Goal: Information Seeking & Learning: Learn about a topic

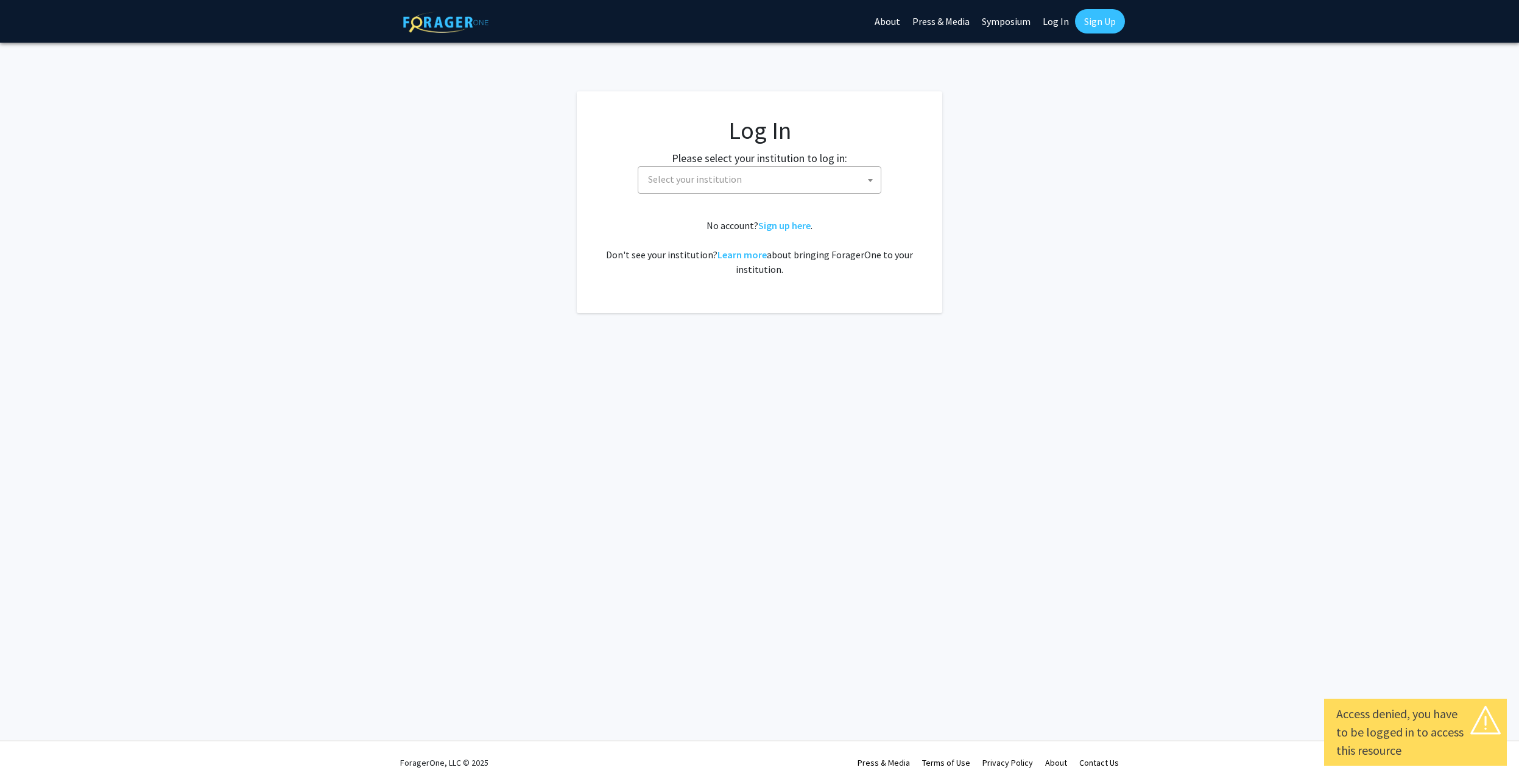
click at [1059, 28] on link "Log In" at bounding box center [1055, 21] width 38 height 43
select select "34"
click at [807, 184] on span "Baylor University" at bounding box center [762, 179] width 237 height 25
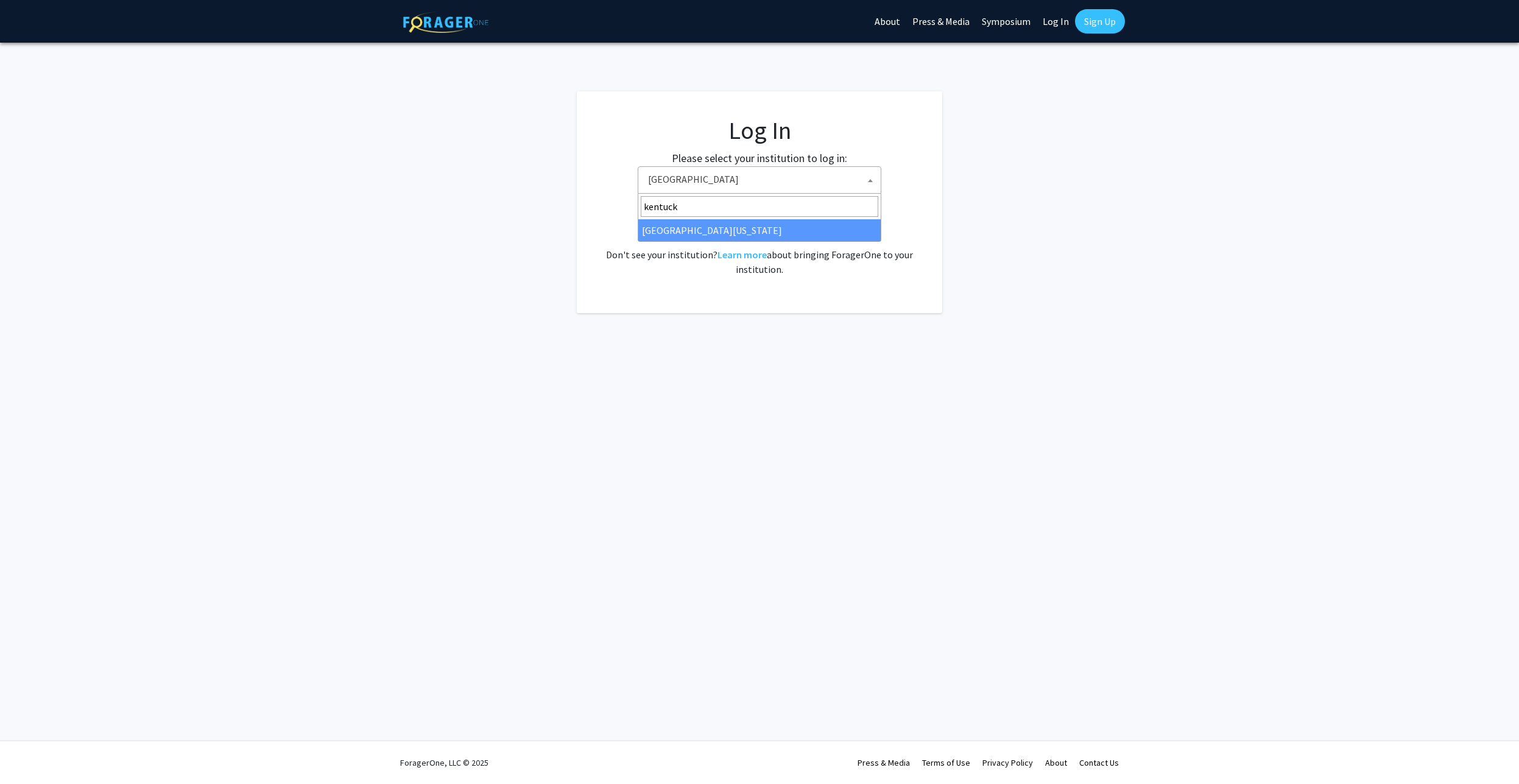
type input "kentuck"
select select "13"
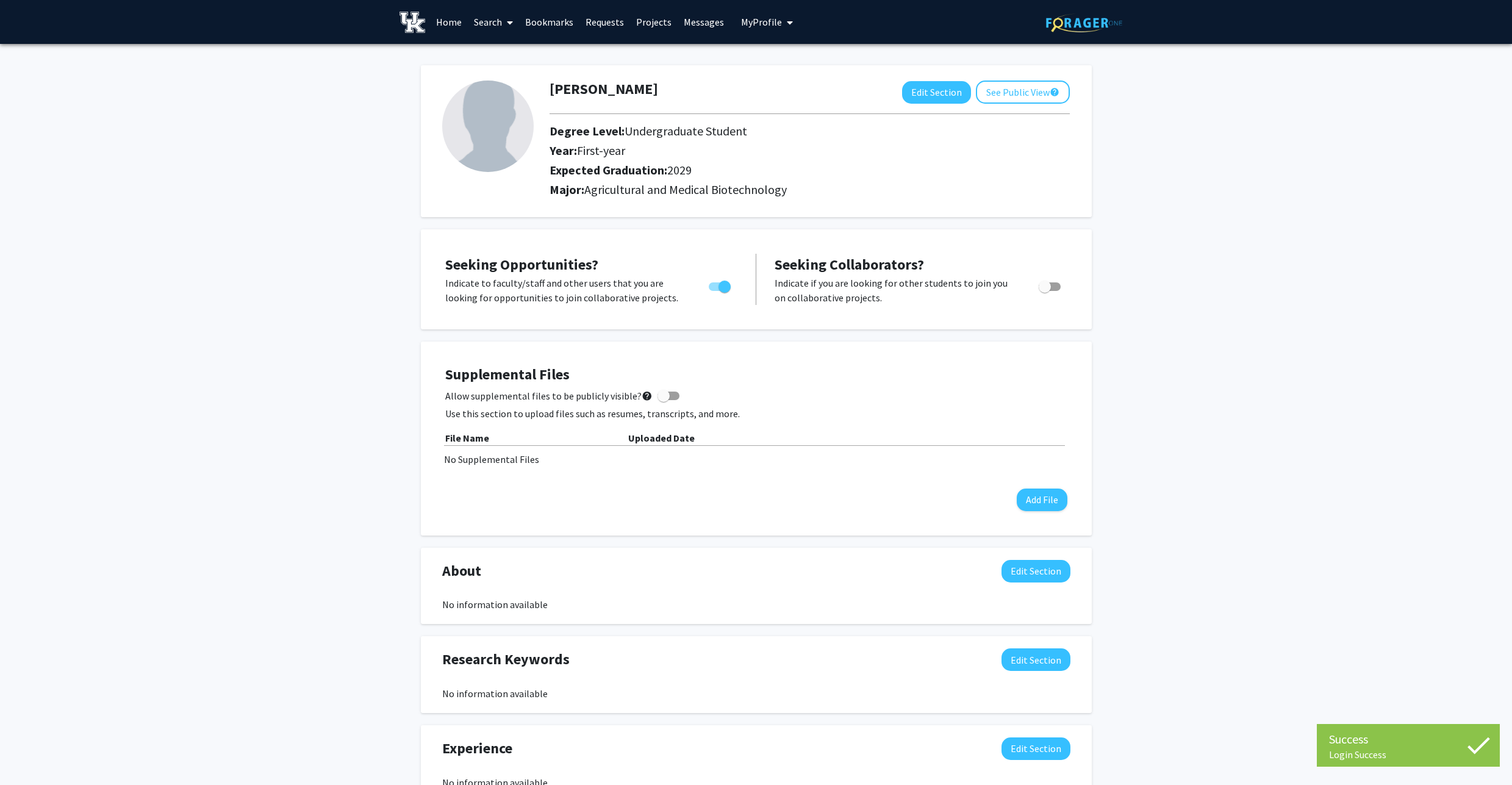
click at [452, 21] on link "Home" at bounding box center [448, 22] width 38 height 43
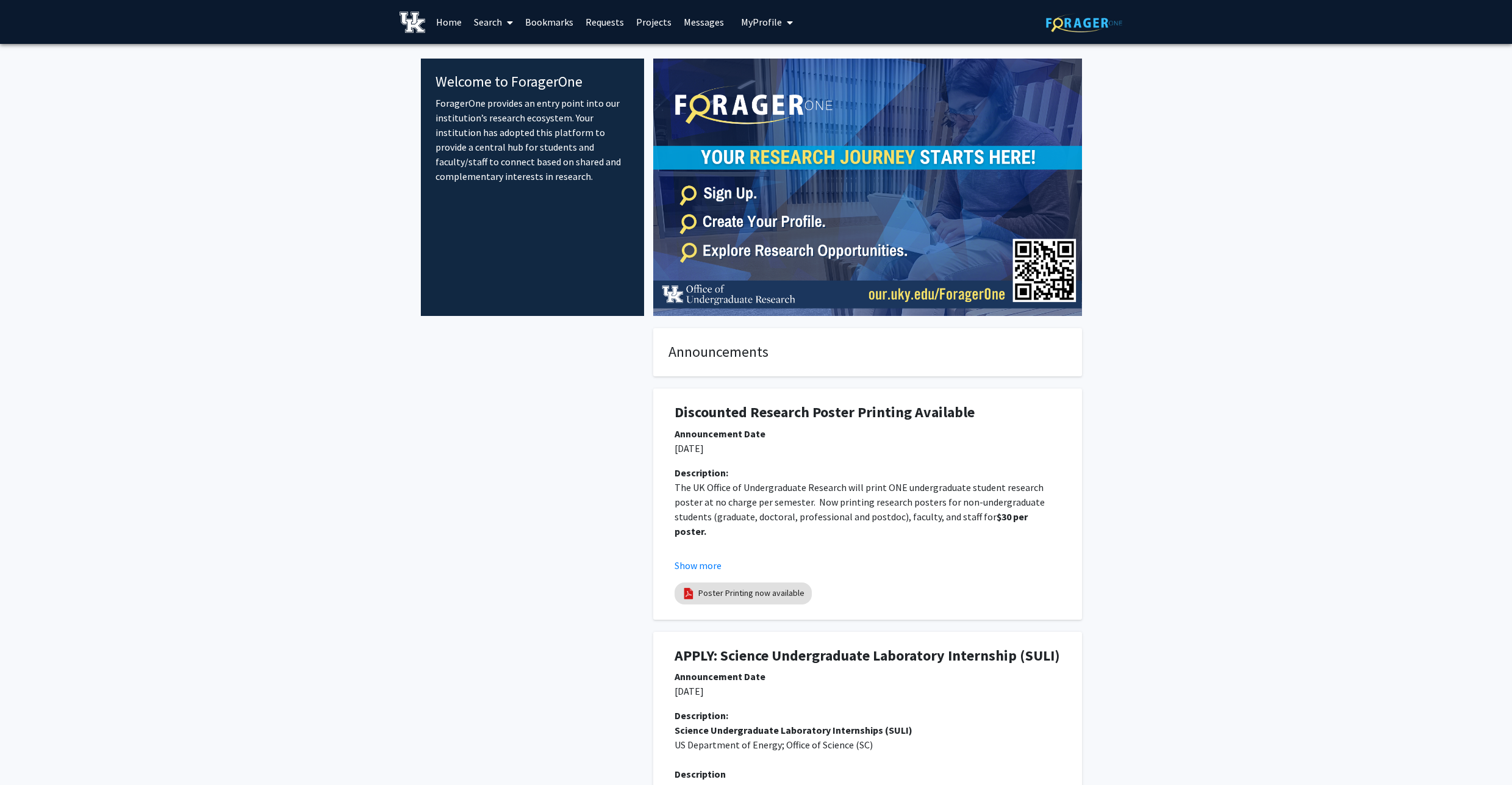
click at [472, 25] on link "Search" at bounding box center [494, 22] width 51 height 43
click at [492, 63] on span "Faculty/Staff" at bounding box center [513, 56] width 90 height 25
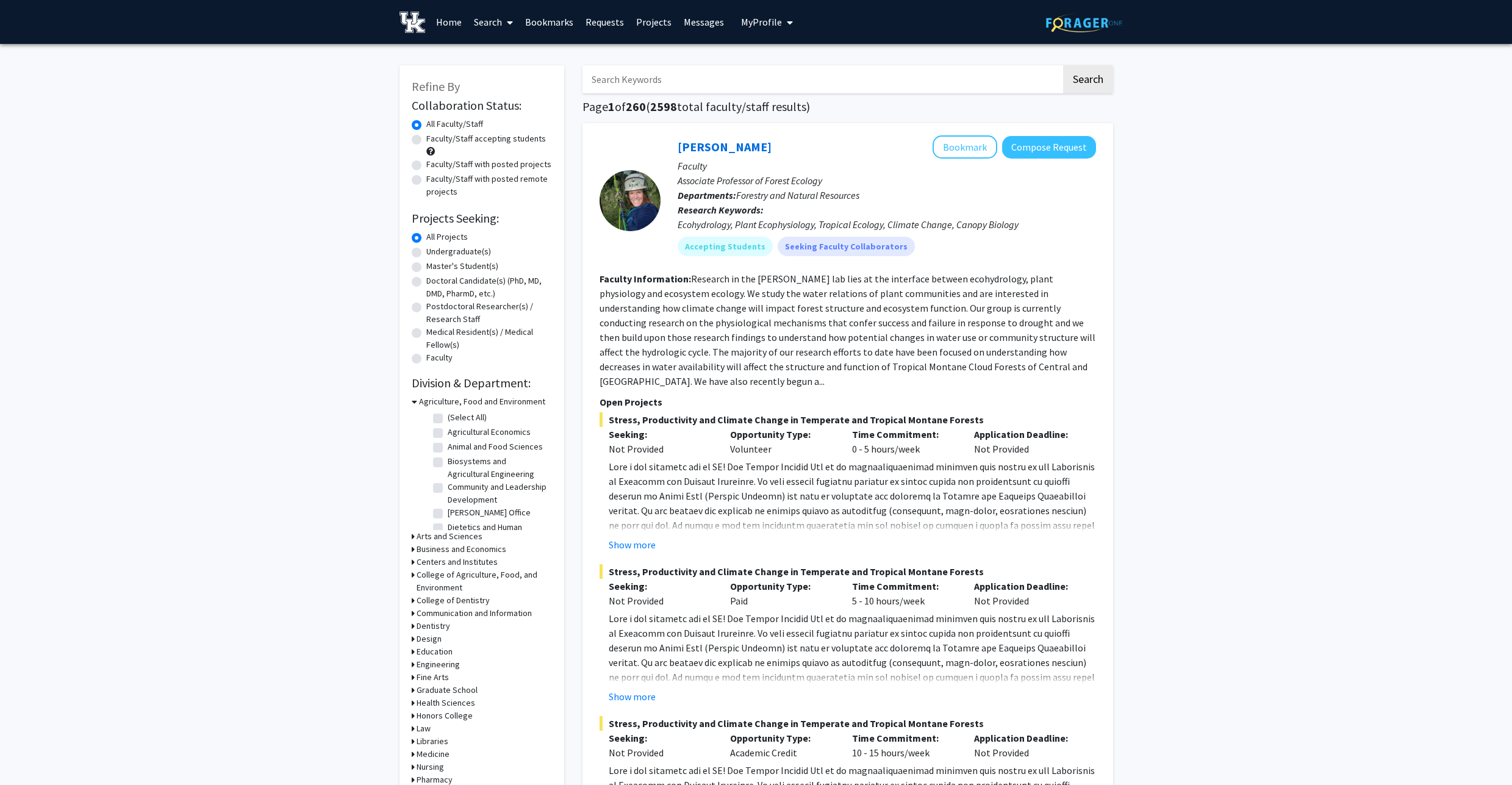
click at [465, 251] on label "Undergraduate(s)" at bounding box center [458, 251] width 64 height 13
click at [434, 251] on input "Undergraduate(s)" at bounding box center [430, 249] width 8 height 8
radio input "true"
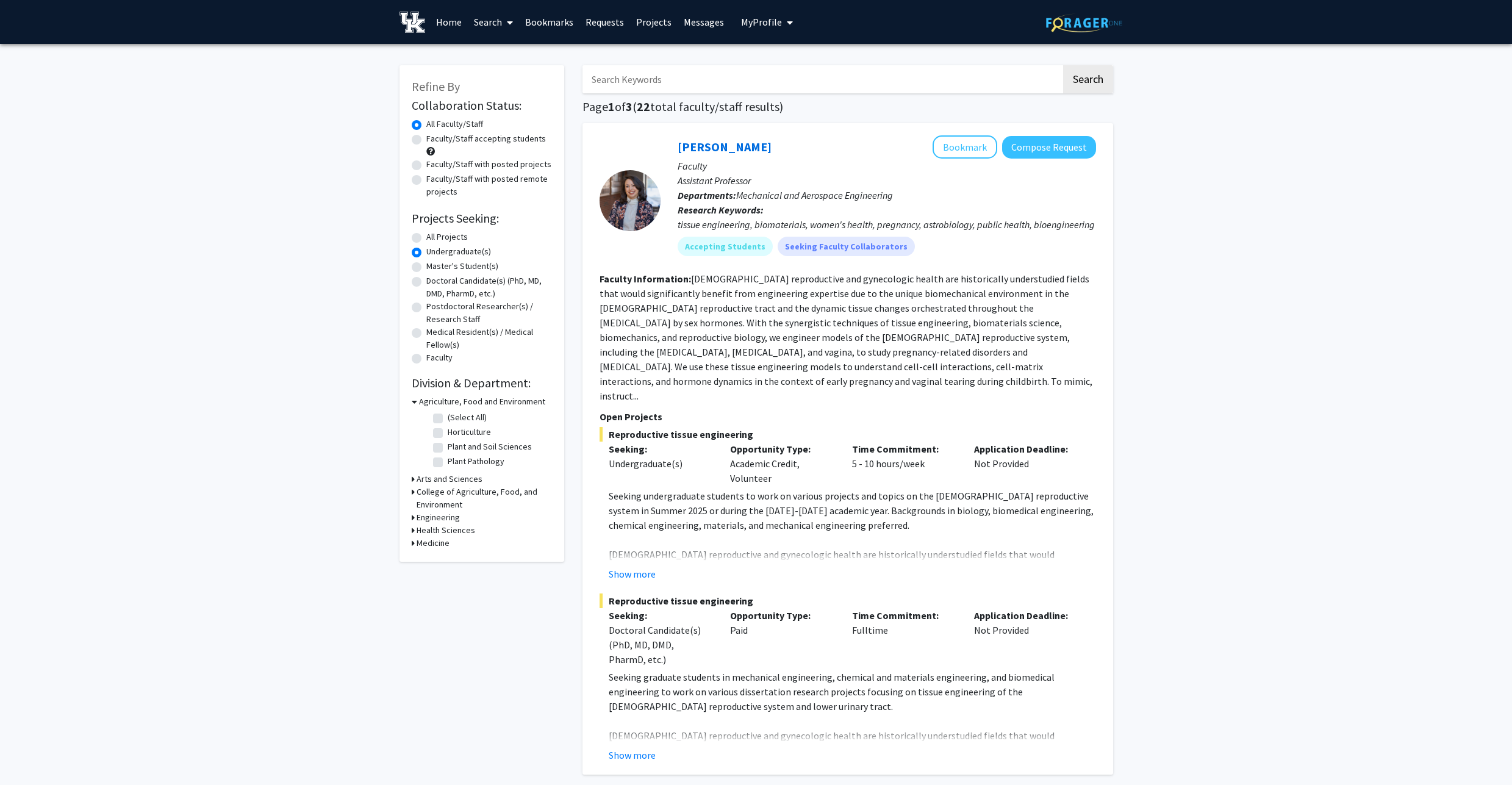
click at [448, 449] on label "Plant and Soil Sciences" at bounding box center [490, 446] width 84 height 13
click at [448, 448] on input "Plant and Soil Sciences" at bounding box center [452, 444] width 8 height 8
checkbox input "true"
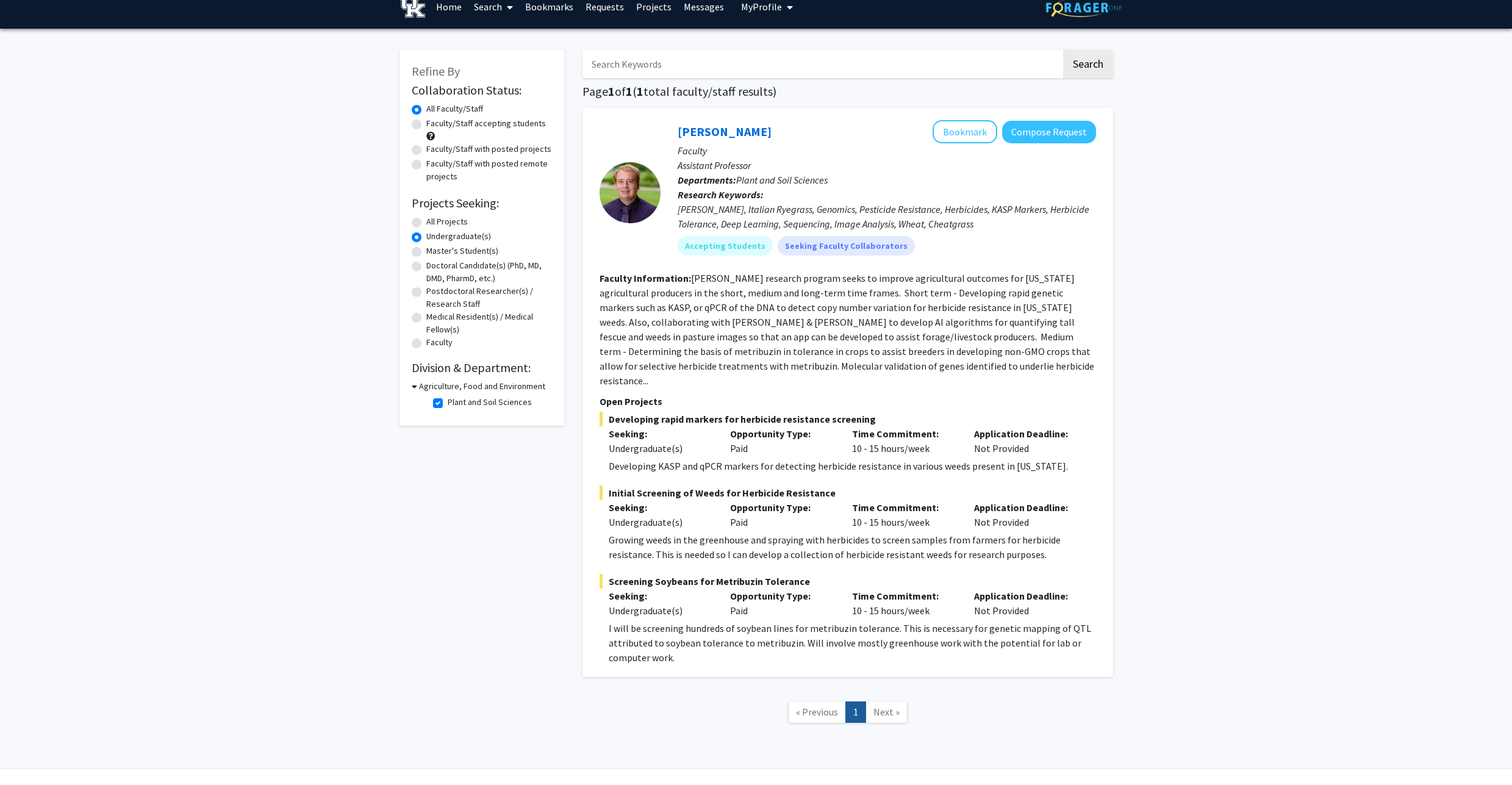
scroll to position [28, 0]
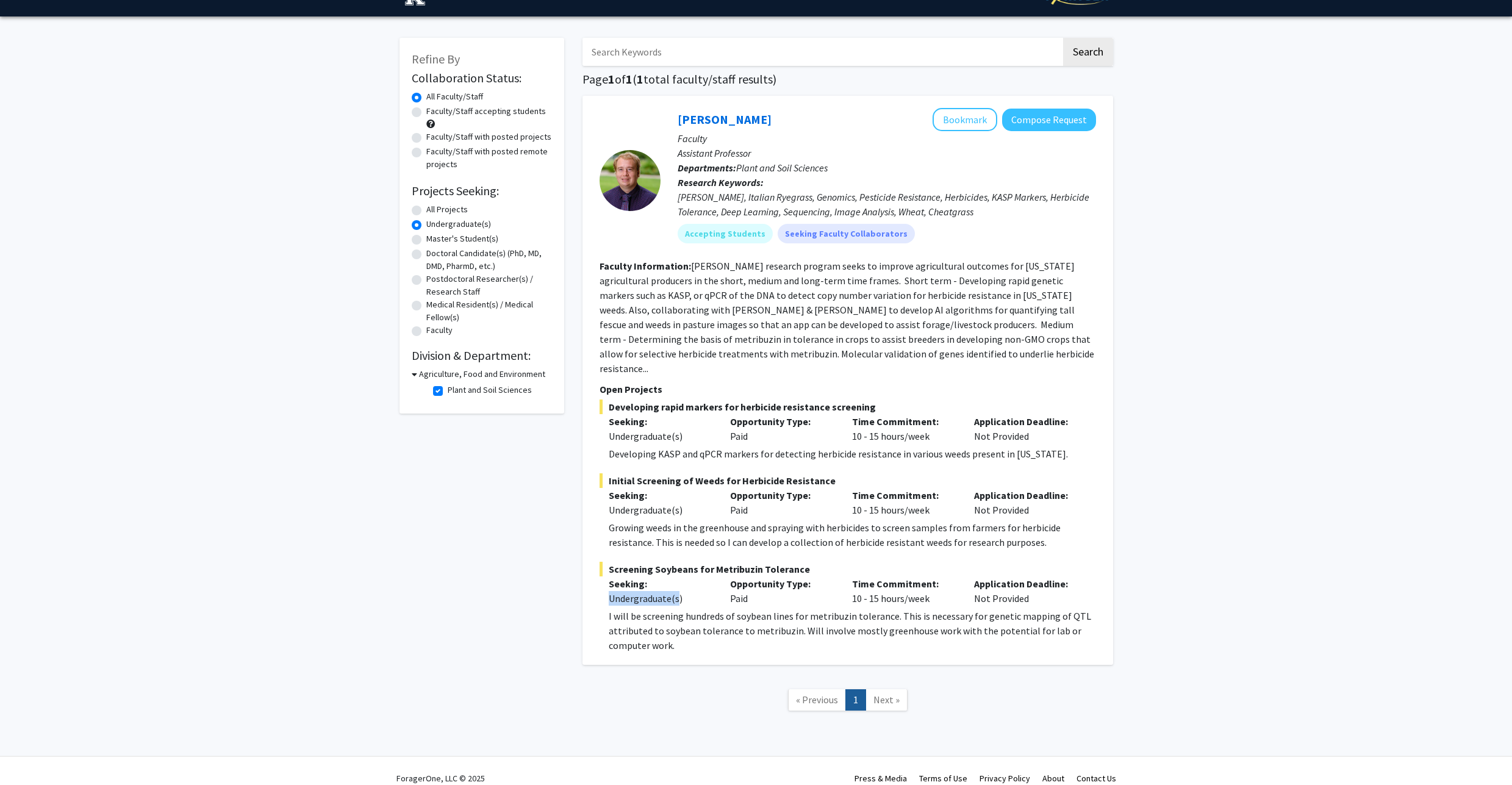
drag, startPoint x: 602, startPoint y: 582, endPoint x: 692, endPoint y: 579, distance: 90.0
click at [692, 579] on div "Seeking: Undergraduate(s)" at bounding box center [660, 591] width 122 height 29
drag, startPoint x: 806, startPoint y: 583, endPoint x: 813, endPoint y: 579, distance: 8.1
click at [808, 582] on div "Opportunity Type: Paid" at bounding box center [782, 591] width 122 height 29
click at [748, 589] on div "Opportunity Type: Paid" at bounding box center [782, 591] width 122 height 29
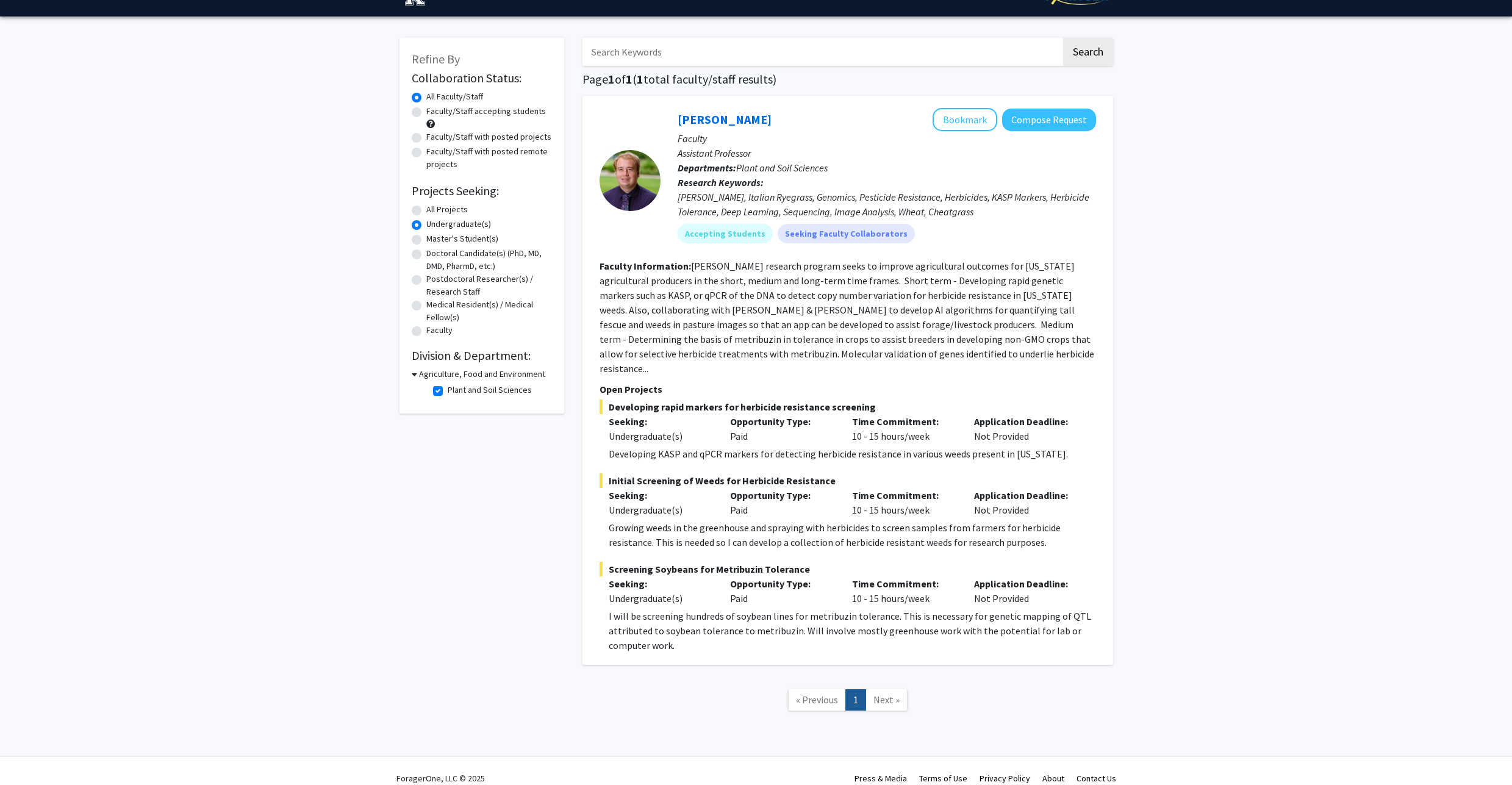
drag, startPoint x: 748, startPoint y: 589, endPoint x: 770, endPoint y: 585, distance: 22.4
click at [748, 589] on div "Opportunity Type: Paid" at bounding box center [782, 591] width 122 height 29
click at [919, 586] on div "Time Commitment: 10 - 15 hours/week" at bounding box center [904, 591] width 122 height 29
click at [916, 583] on div "Time Commitment: 10 - 15 hours/week" at bounding box center [904, 591] width 122 height 29
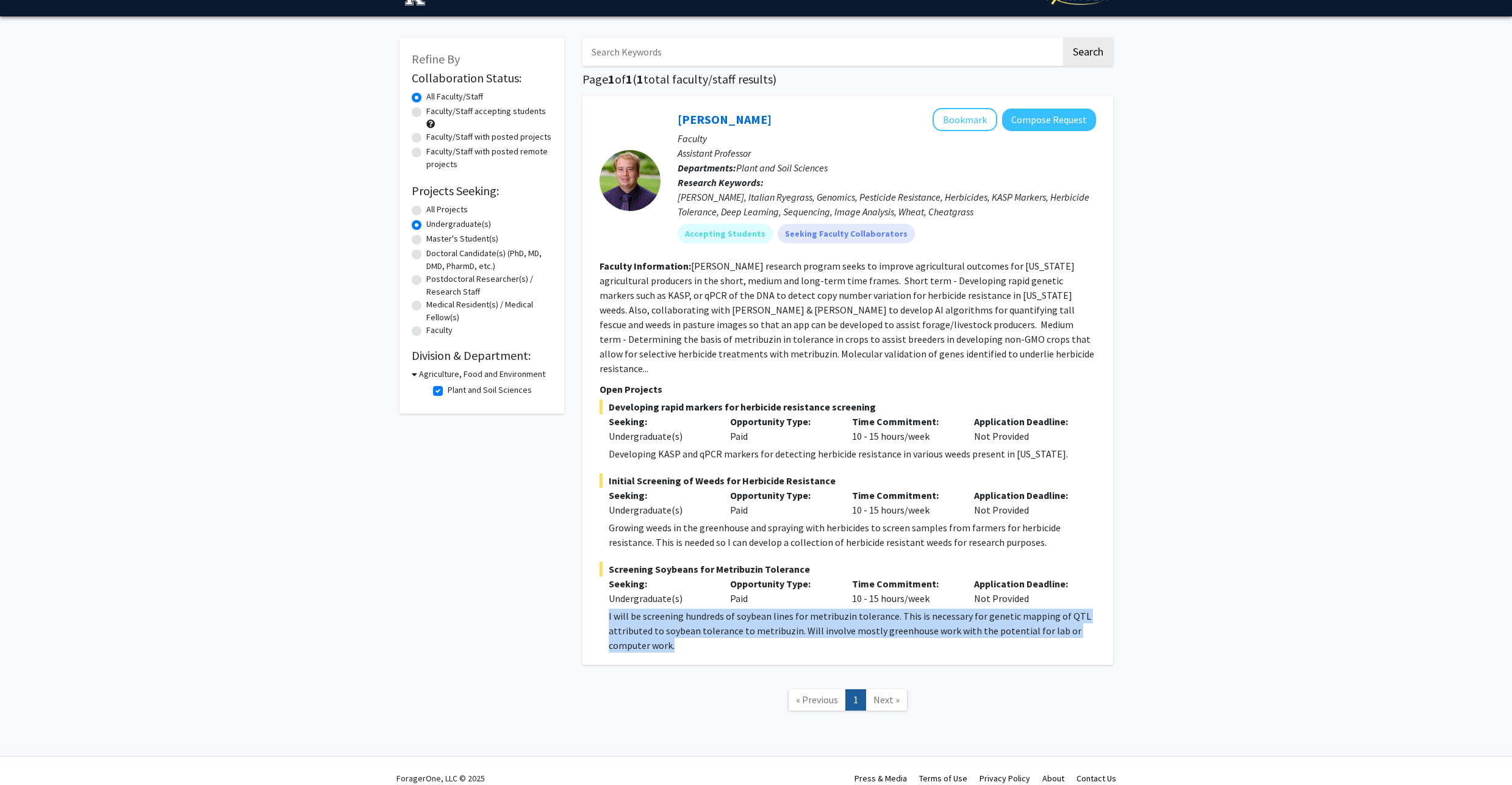
drag, startPoint x: 608, startPoint y: 601, endPoint x: 1043, endPoint y: 625, distance: 435.7
click at [1043, 625] on fg-read-more "I will be screening hundreds of soybean lines for metribuzin tolerance. This is…" at bounding box center [848, 631] width 496 height 44
click at [1043, 624] on p "I will be screening hundreds of soybean lines for metribuzin tolerance. This is…" at bounding box center [853, 631] width 488 height 44
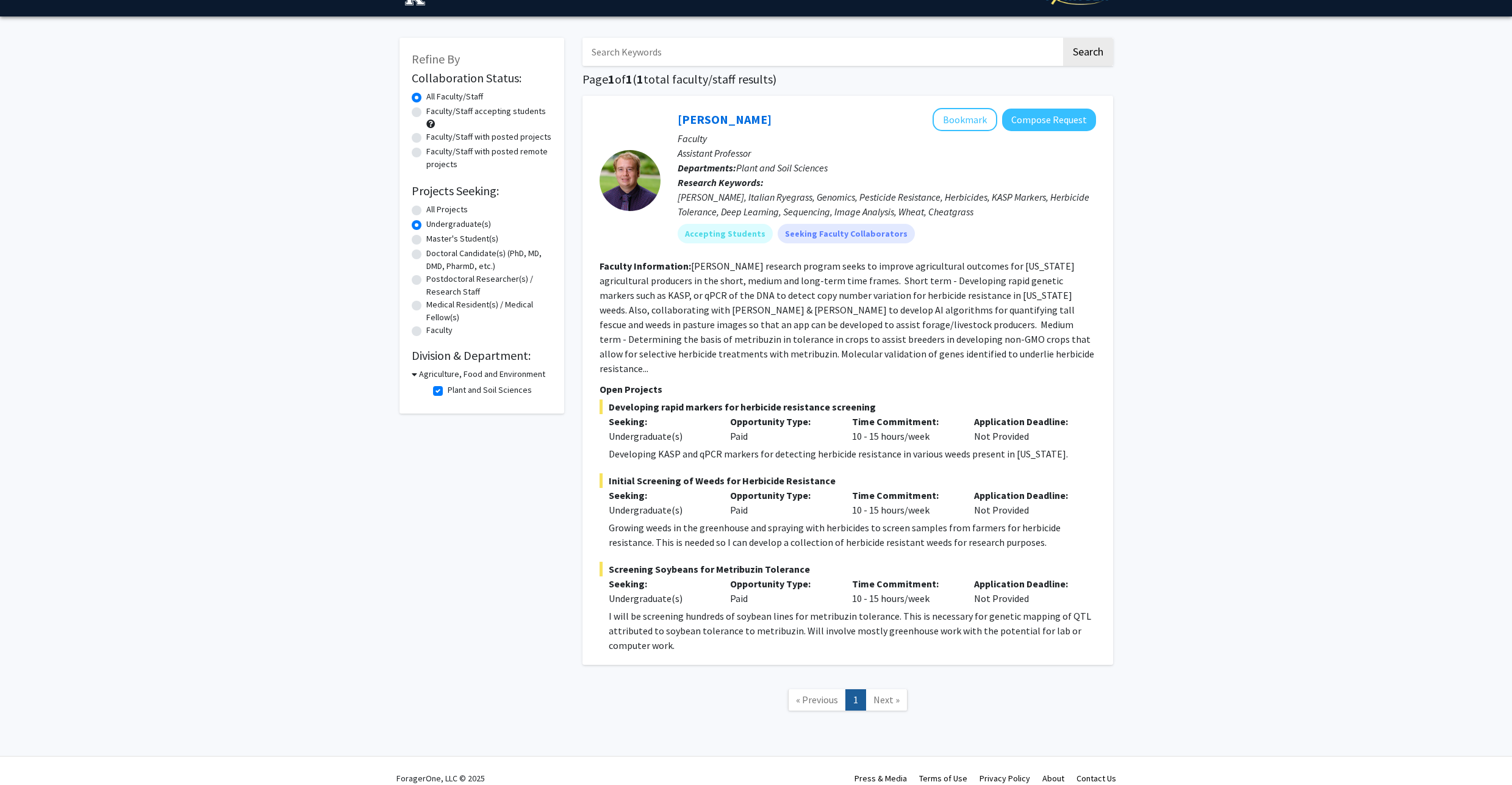
click at [431, 154] on label "Faculty/Staff with posted remote projects" at bounding box center [489, 158] width 126 height 25
click at [431, 153] on input "Faculty/Staff with posted remote projects" at bounding box center [430, 149] width 8 height 8
radio input "true"
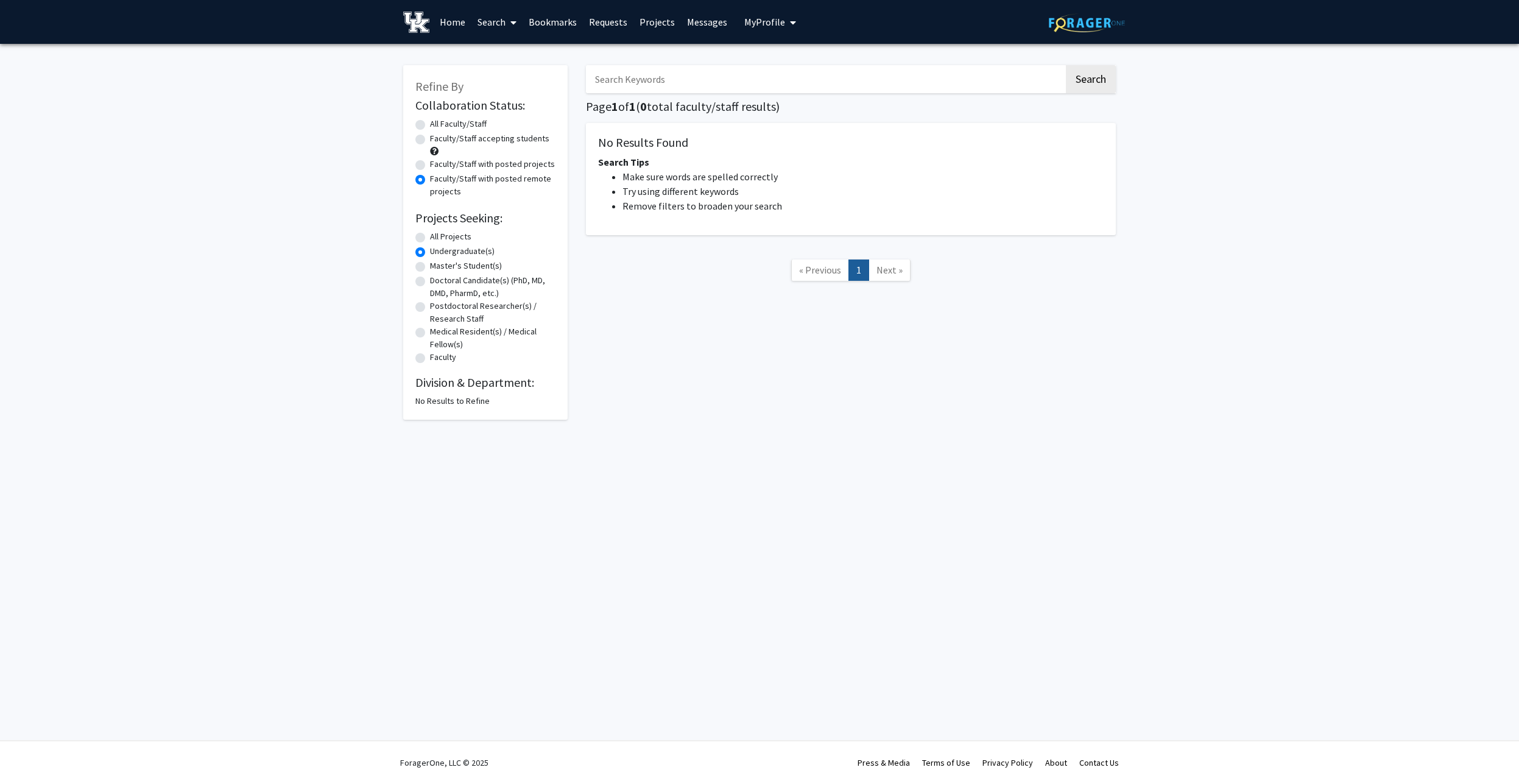
click at [425, 145] on div "Faculty/Staff accepting students" at bounding box center [485, 145] width 140 height 25
click at [430, 127] on label "All Faculty/Staff" at bounding box center [458, 124] width 57 height 13
click at [430, 126] on input "All Faculty/Staff" at bounding box center [434, 121] width 8 height 8
radio input "true"
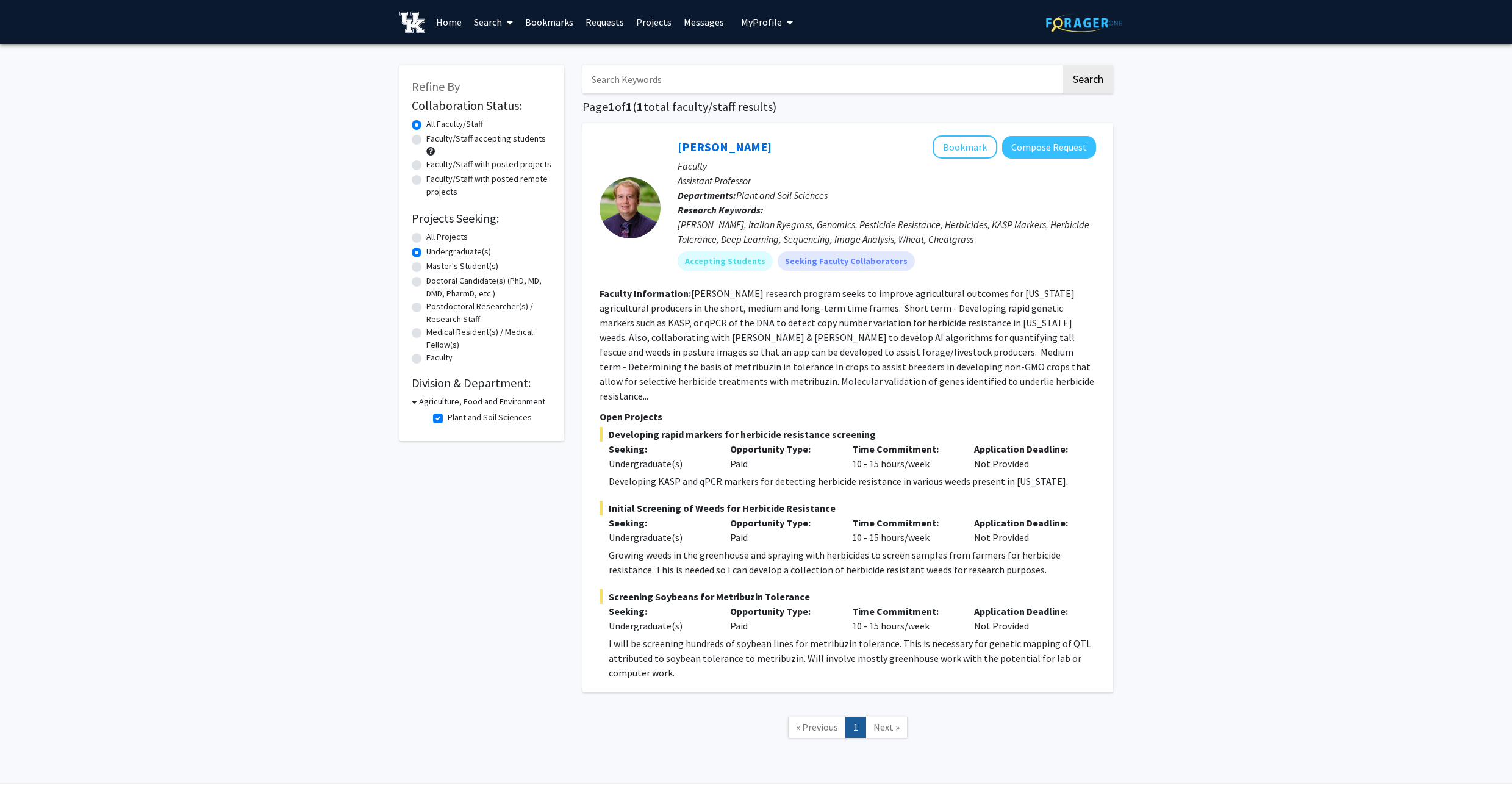
click at [508, 415] on label "Plant and Soil Sciences" at bounding box center [490, 417] width 84 height 13
click at [455, 415] on input "Plant and Soil Sciences" at bounding box center [452, 415] width 8 height 8
checkbox input "false"
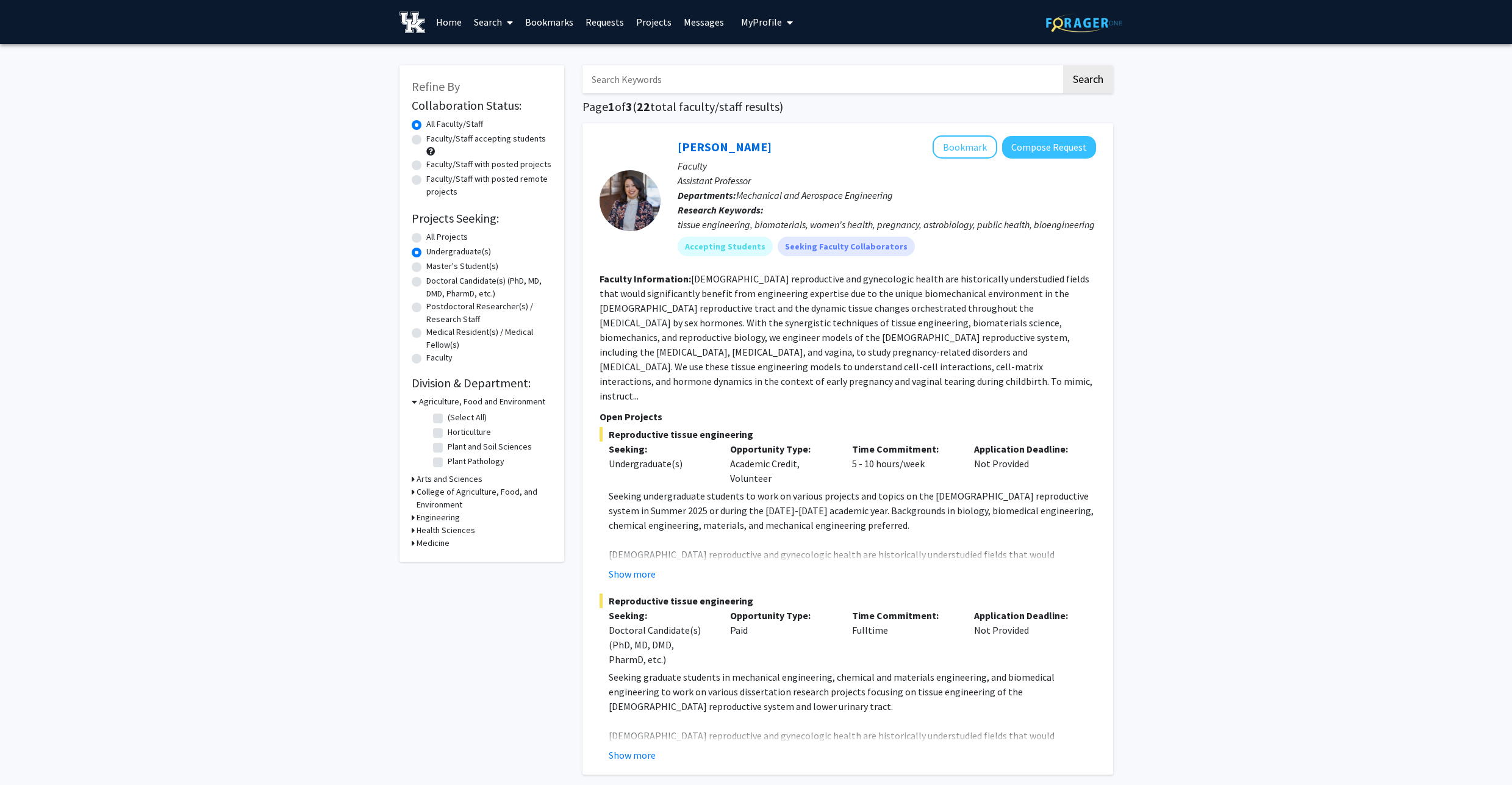
click at [456, 464] on label "Plant Pathology" at bounding box center [476, 461] width 57 height 13
click at [455, 463] on input "Plant Pathology" at bounding box center [452, 459] width 8 height 8
checkbox input "true"
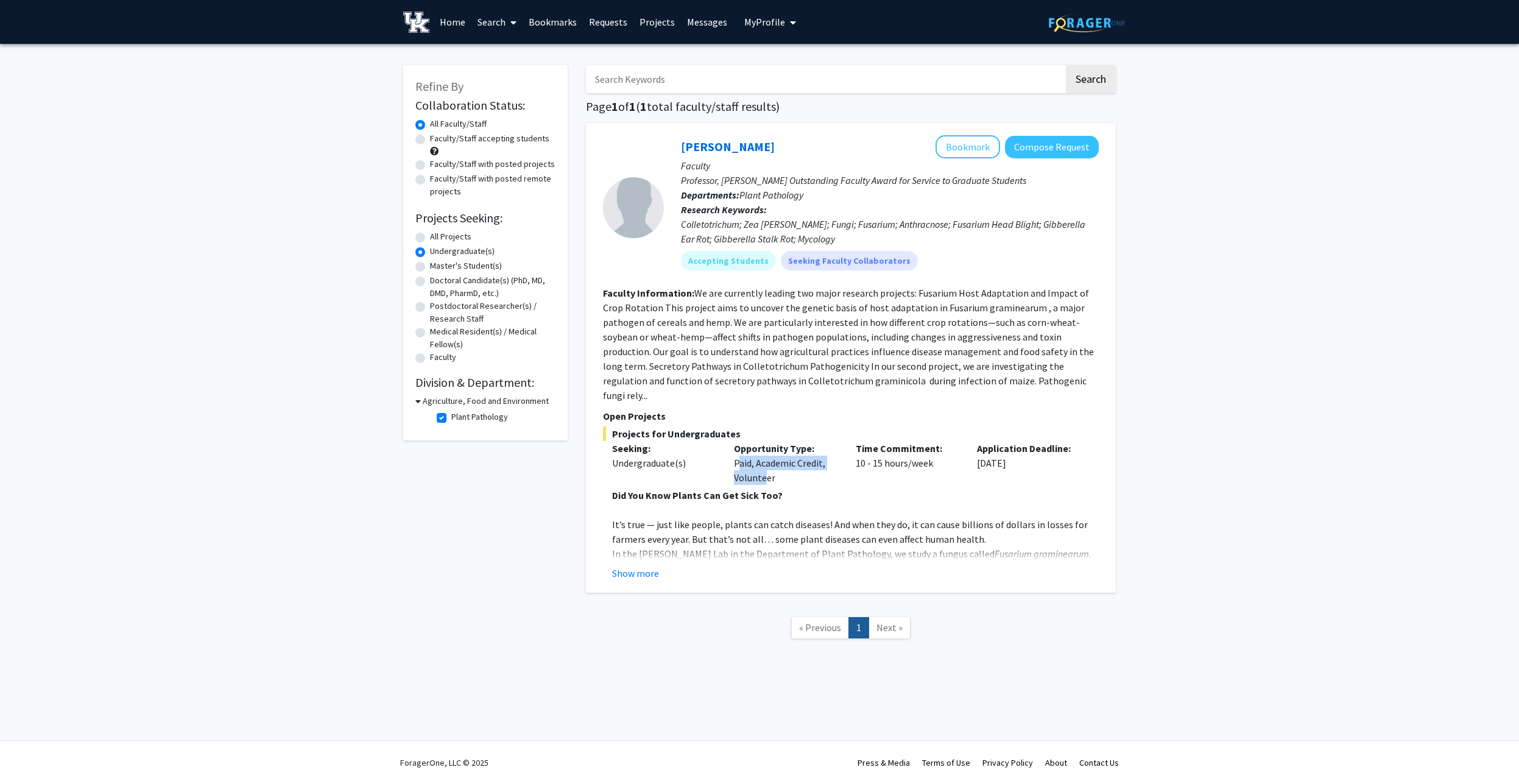
drag, startPoint x: 729, startPoint y: 450, endPoint x: 761, endPoint y: 464, distance: 34.9
click at [761, 464] on div "Opportunity Type: Paid, Academic Credit, Volunteer" at bounding box center [786, 463] width 122 height 44
click at [765, 465] on div "Opportunity Type: Paid, Academic Credit, Volunteer" at bounding box center [786, 463] width 122 height 44
drag, startPoint x: 1021, startPoint y: 307, endPoint x: 1091, endPoint y: 304, distance: 70.1
click at [1091, 304] on fg-read-more "We are currently leading two major research projects: Fusarium Host Adaptation …" at bounding box center [848, 344] width 491 height 115
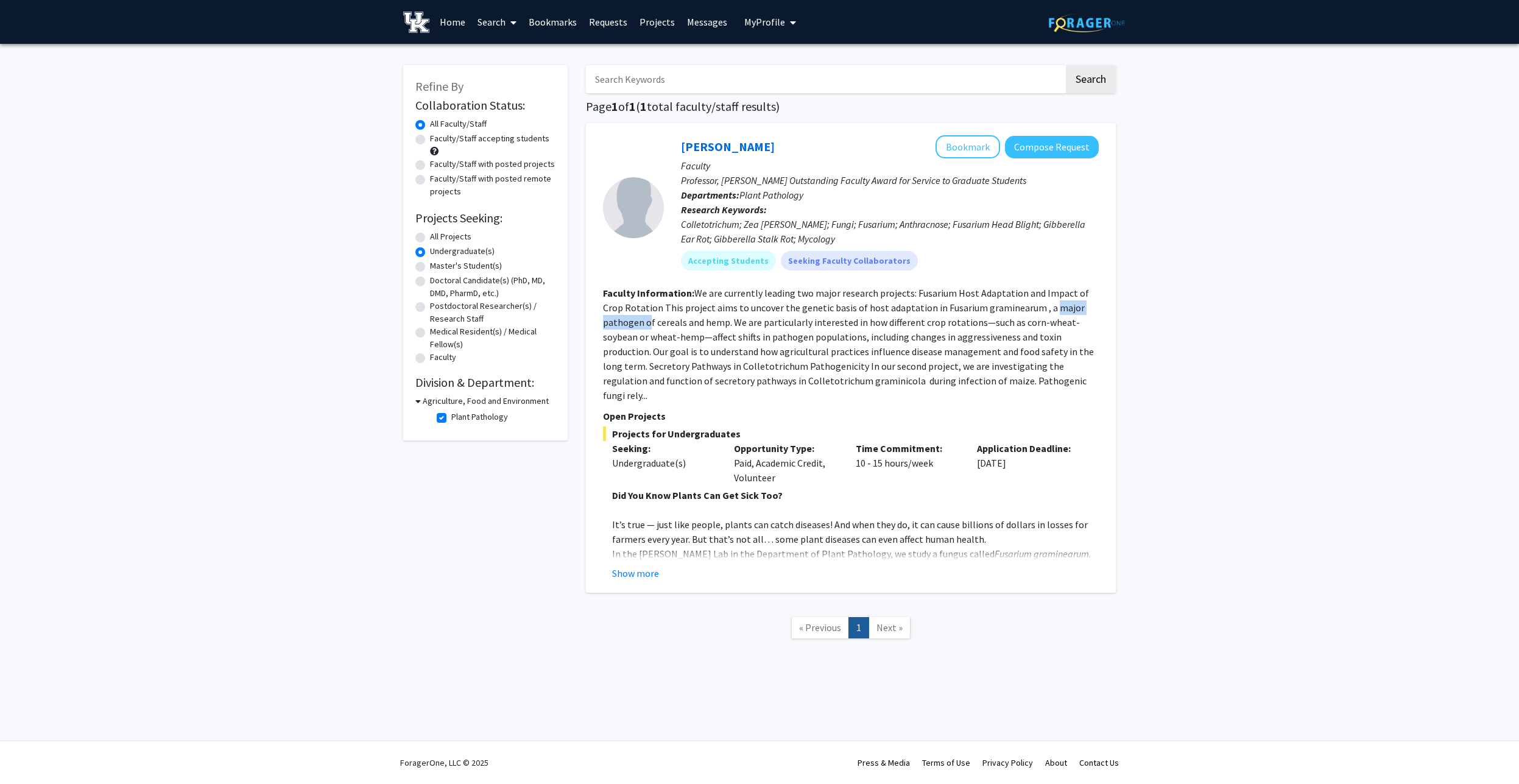
drag, startPoint x: 1091, startPoint y: 304, endPoint x: 1042, endPoint y: 301, distance: 49.1
click at [1091, 303] on fg-read-more "We are currently leading two major research projects: Fusarium Host Adaptation …" at bounding box center [848, 344] width 491 height 115
click at [956, 305] on fg-read-more "We are currently leading two major research projects: Fusarium Host Adaptation …" at bounding box center [848, 344] width 491 height 115
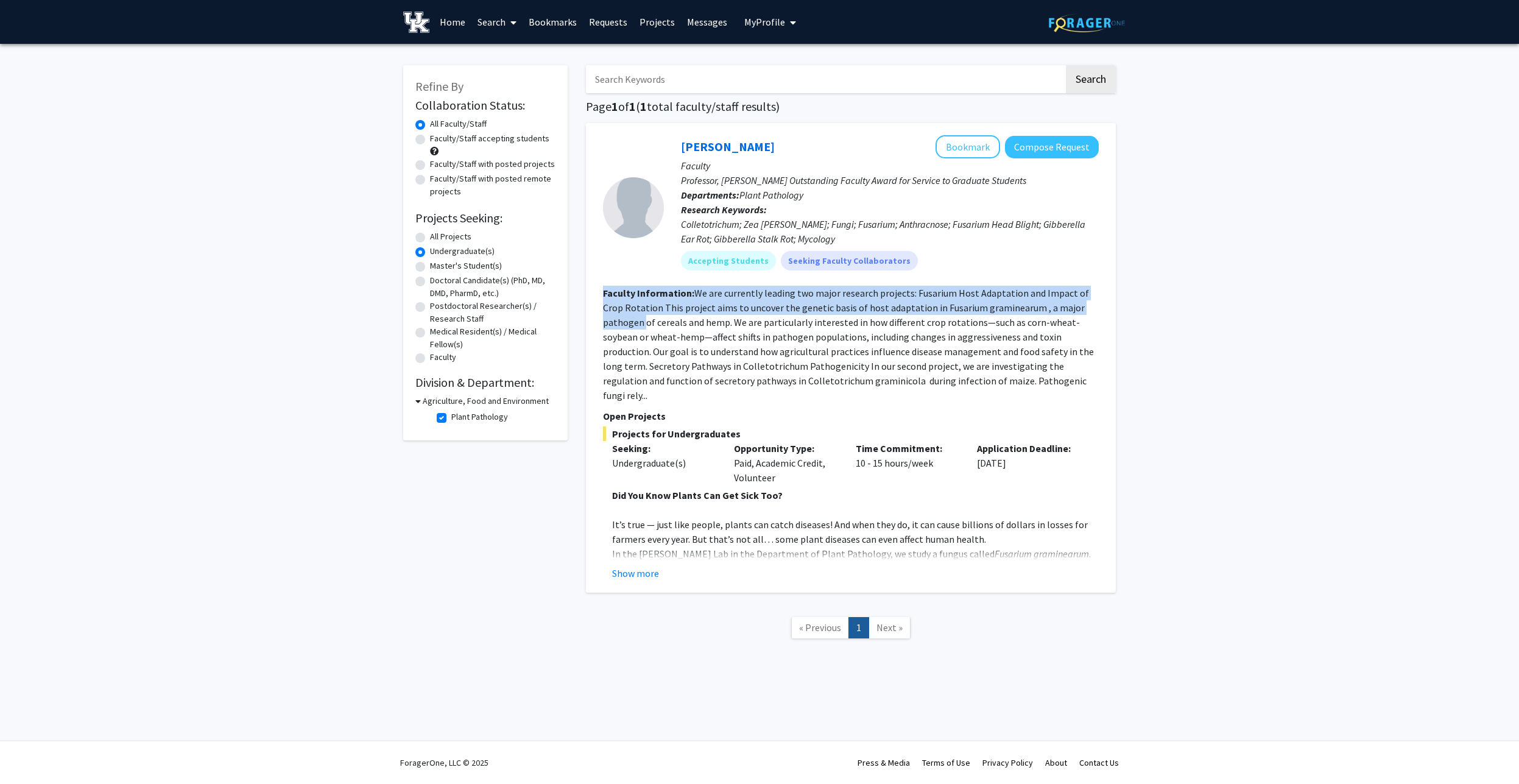
drag, startPoint x: 691, startPoint y: 283, endPoint x: 1088, endPoint y: 306, distance: 397.7
click at [1088, 306] on fg-search-faculty "[PERSON_NAME] Bookmark Compose Request Faculty Professor, [PERSON_NAME] Outstan…" at bounding box center [851, 358] width 496 height 445
click at [815, 312] on fg-read-more "We are currently leading two major research projects: Fusarium Host Adaptation …" at bounding box center [848, 344] width 491 height 115
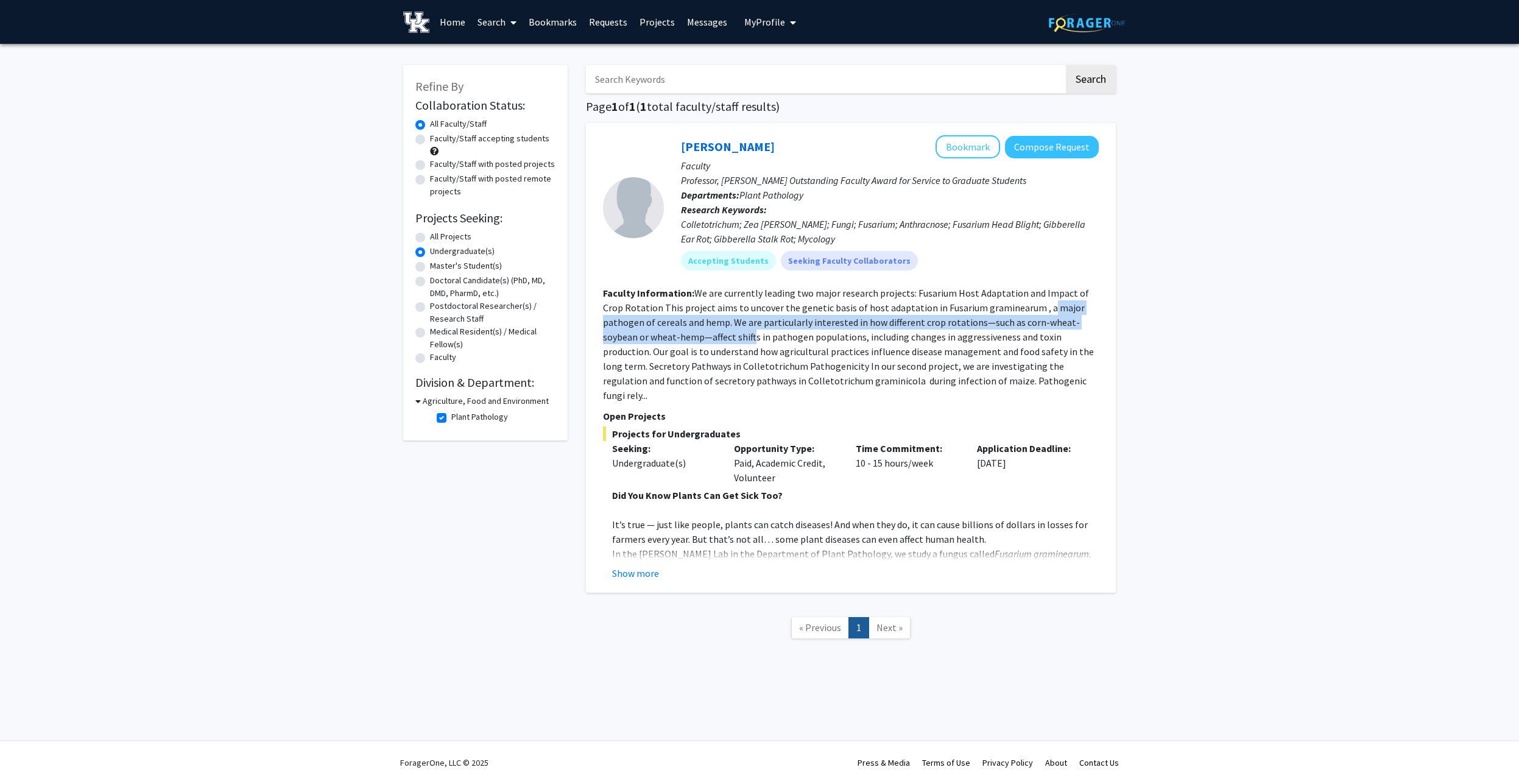
drag, startPoint x: 1016, startPoint y: 309, endPoint x: 676, endPoint y: 334, distance: 340.9
click at [677, 334] on fg-read-more "We are currently leading two major research projects: Fusarium Host Adaptation …" at bounding box center [848, 344] width 491 height 115
click at [674, 335] on fg-read-more "We are currently leading two major research projects: Fusarium Host Adaptation …" at bounding box center [848, 344] width 491 height 115
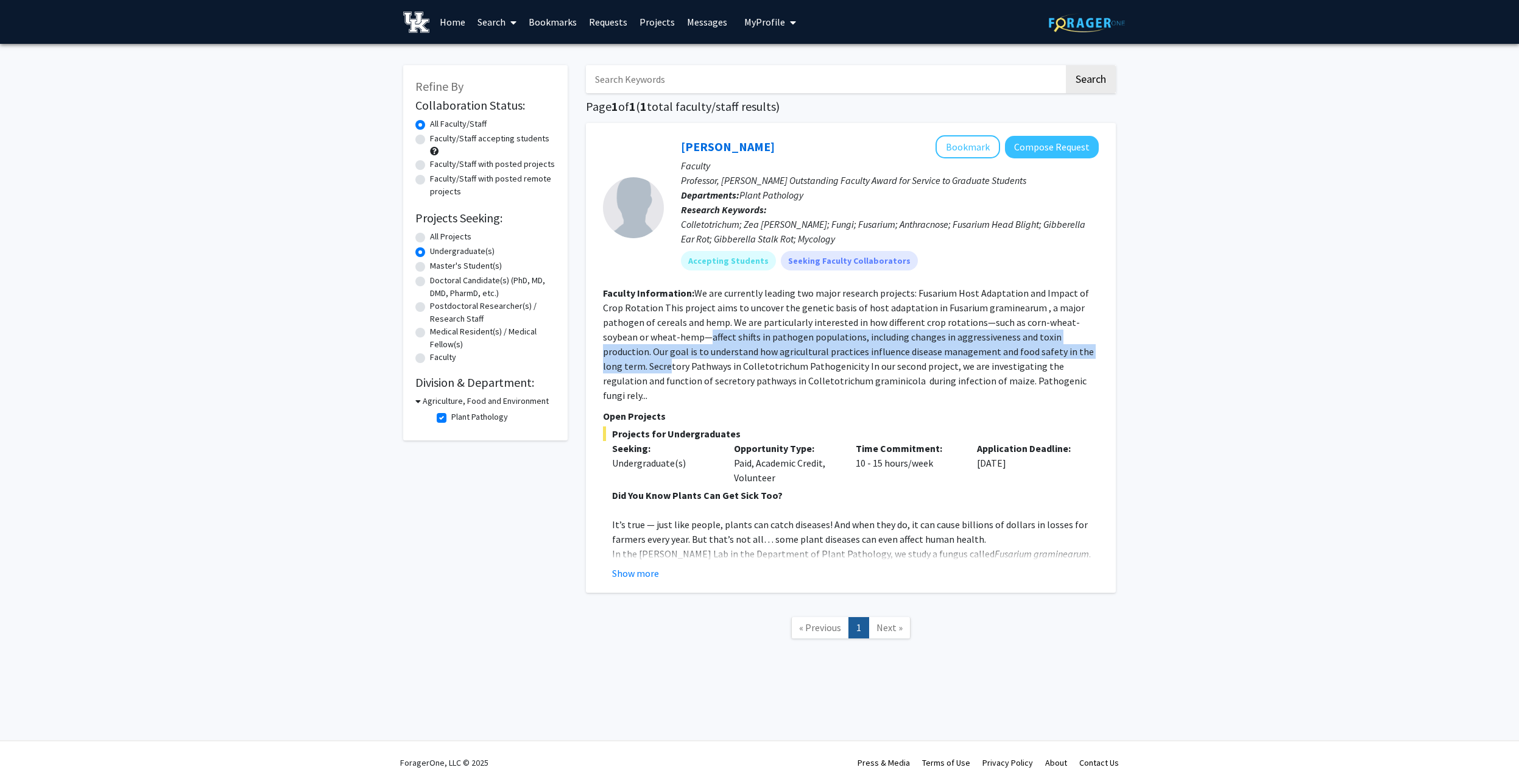
drag, startPoint x: 637, startPoint y: 332, endPoint x: 1041, endPoint y: 358, distance: 404.8
click at [1041, 358] on section "Faculty Information: We are currently leading two major research projects: Fusa…" at bounding box center [851, 344] width 496 height 117
click at [1042, 360] on section "Faculty Information: We are currently leading two major research projects: Fusa…" at bounding box center [851, 344] width 496 height 117
click at [650, 566] on button "Show more" at bounding box center [635, 574] width 47 height 15
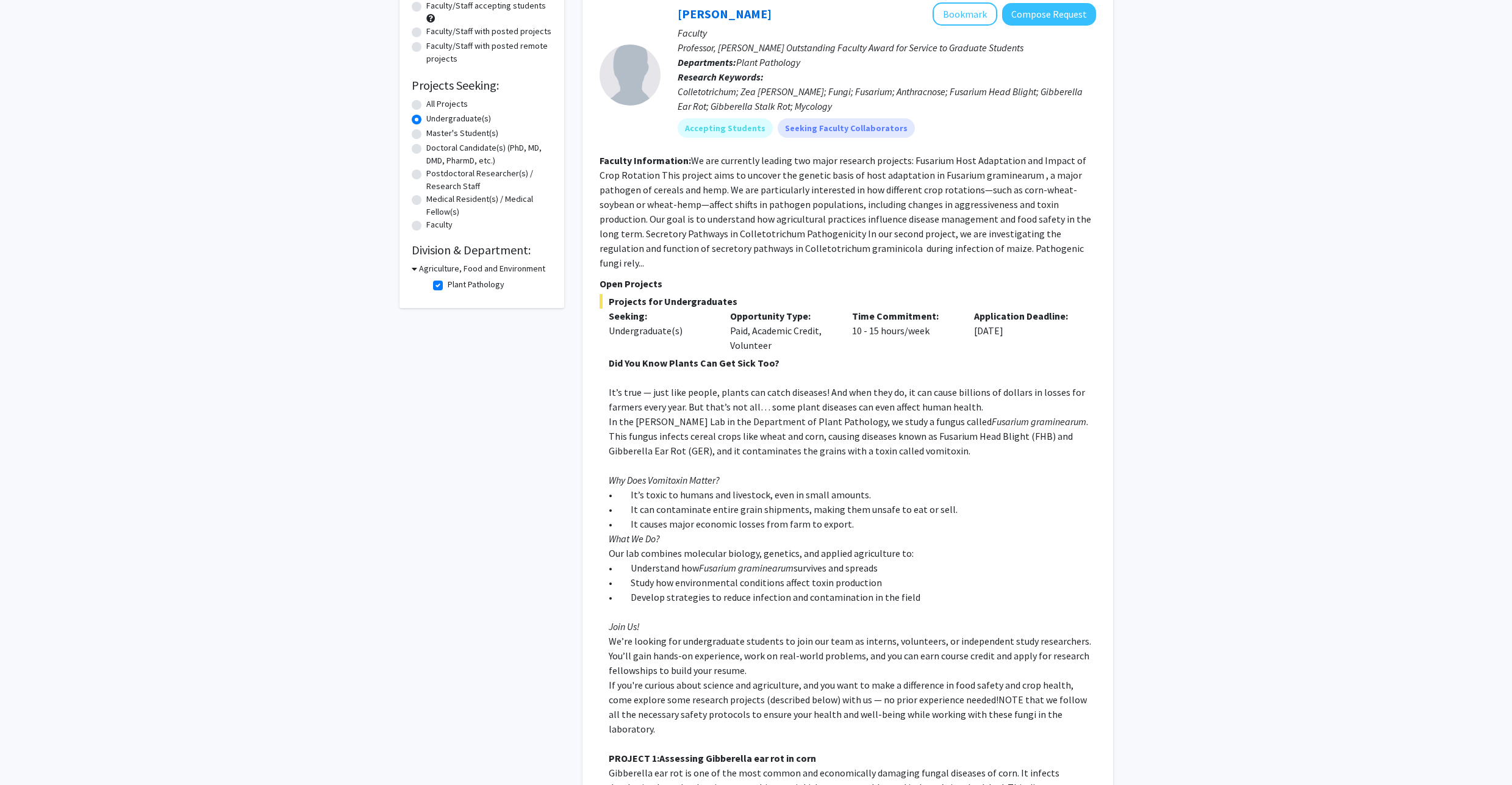
scroll to position [146, 0]
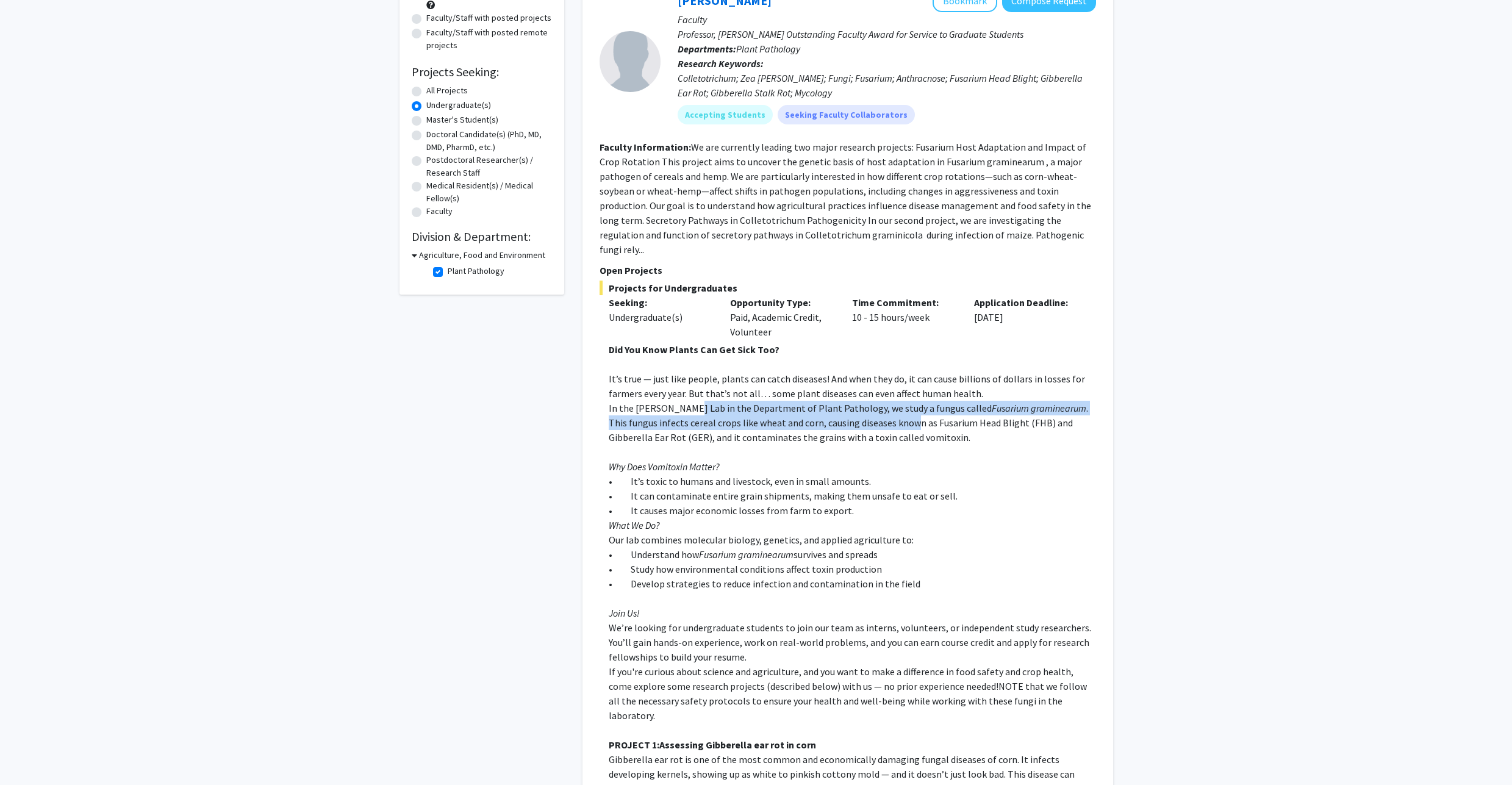
drag, startPoint x: 682, startPoint y: 391, endPoint x: 896, endPoint y: 412, distance: 215.0
click at [896, 412] on p "In the [PERSON_NAME] Lab in the Department of Plant Pathology, we study a fungu…" at bounding box center [853, 422] width 488 height 44
click at [896, 412] on span ". This fungus infects cereal crops like wheat and corn, causing diseases known …" at bounding box center [848, 422] width 479 height 41
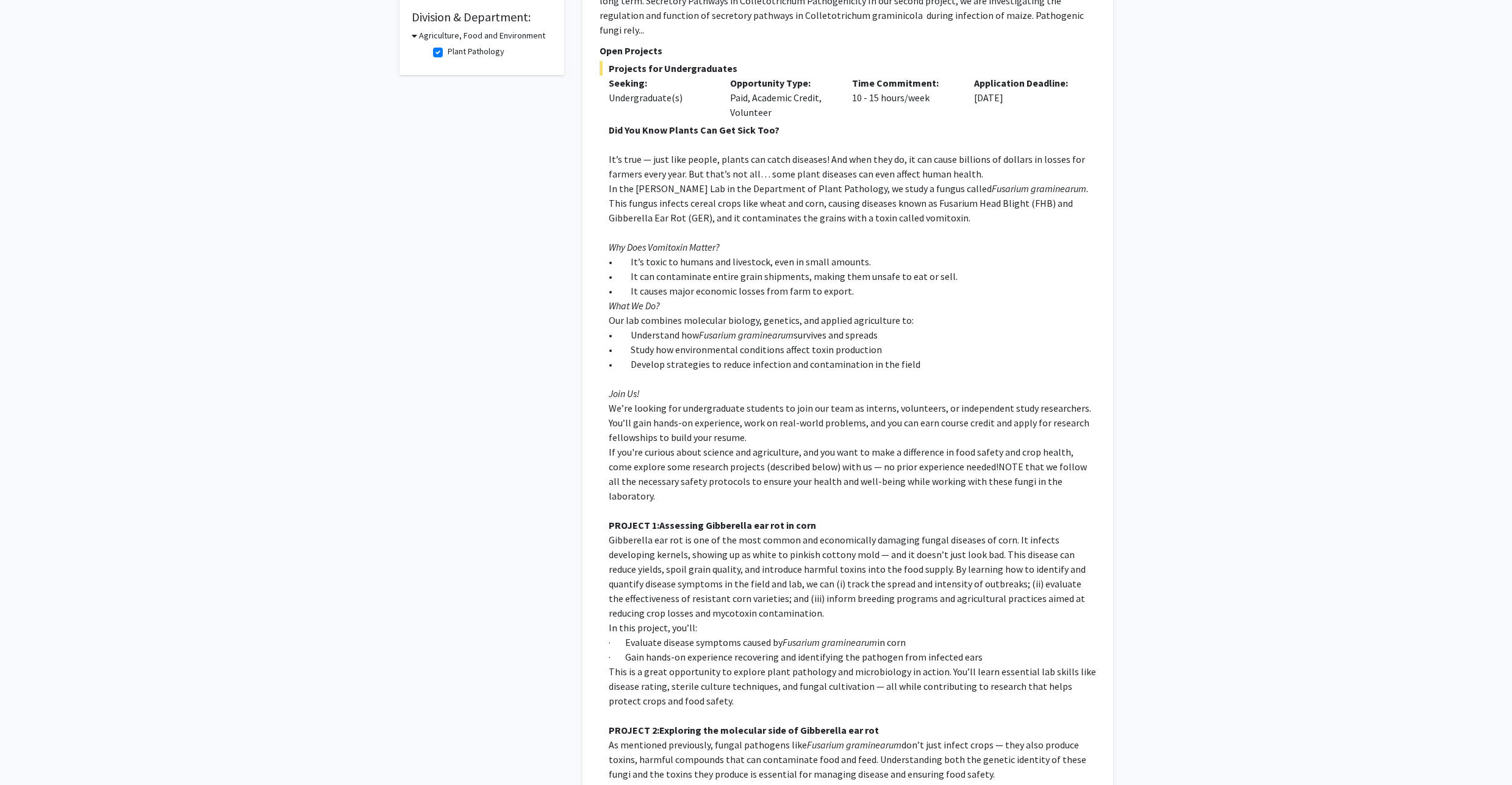
scroll to position [439, 0]
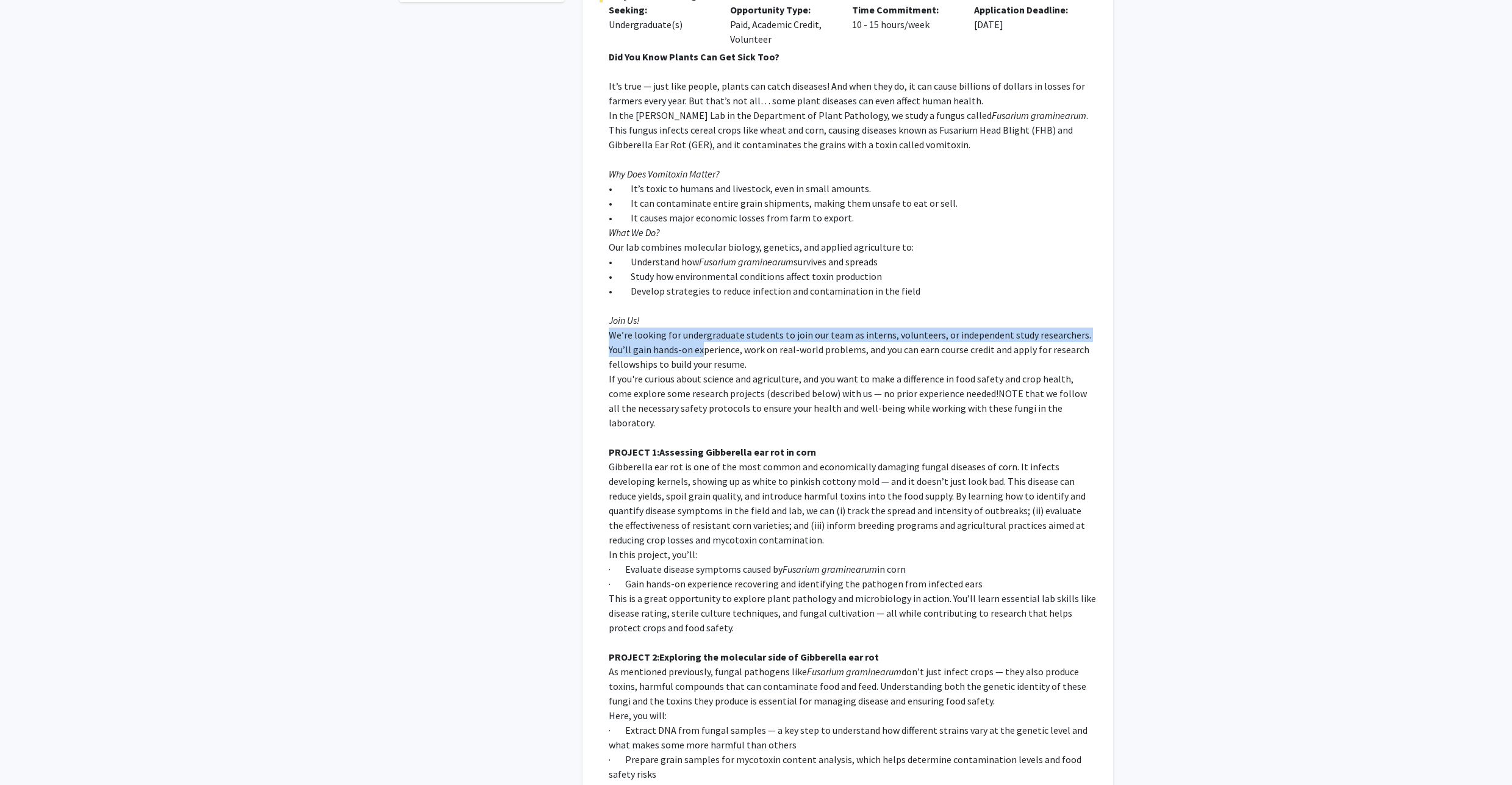
drag, startPoint x: 591, startPoint y: 326, endPoint x: 707, endPoint y: 345, distance: 117.5
click at [708, 335] on div "[PERSON_NAME] Bookmark Compose Request Faculty Professor, [PERSON_NAME] Outstan…" at bounding box center [848, 402] width 531 height 1436
click at [707, 345] on span "We’re looking for undergraduate students to join our team as interns, volunteer…" at bounding box center [850, 349] width 482 height 41
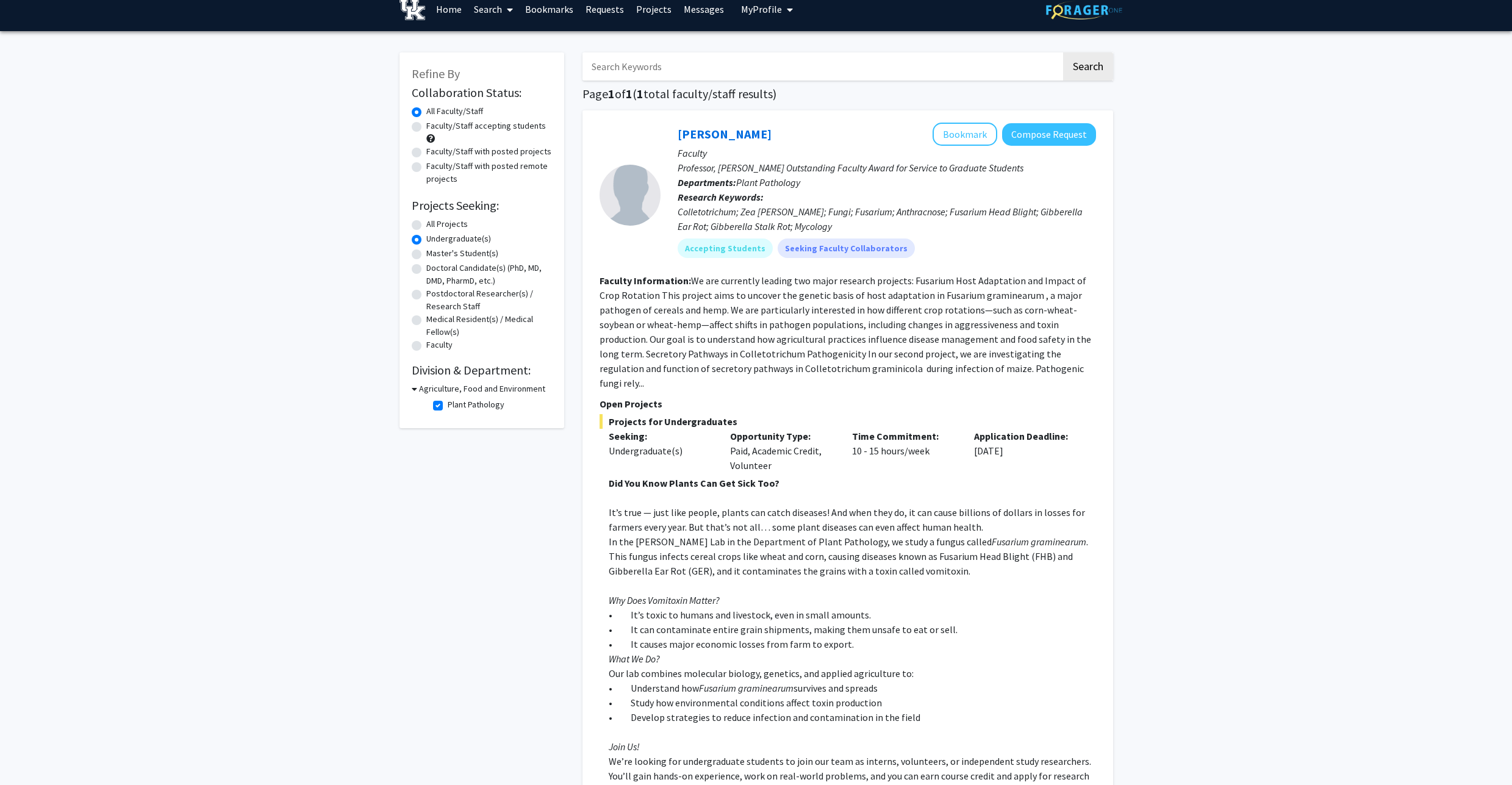
scroll to position [0, 0]
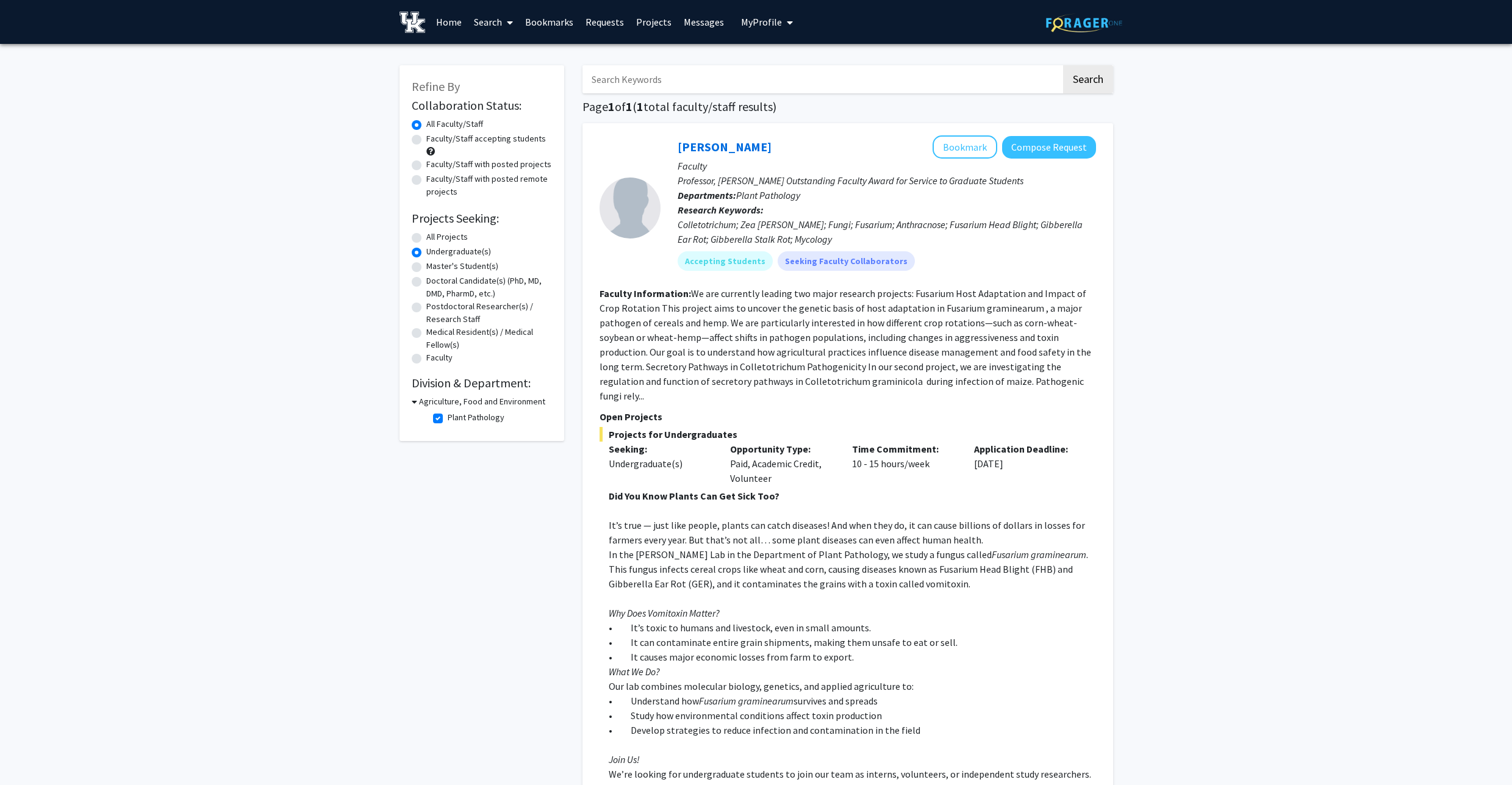
click at [452, 416] on label "Plant Pathology" at bounding box center [476, 417] width 57 height 13
click at [452, 416] on input "Plant Pathology" at bounding box center [452, 415] width 8 height 8
checkbox input "false"
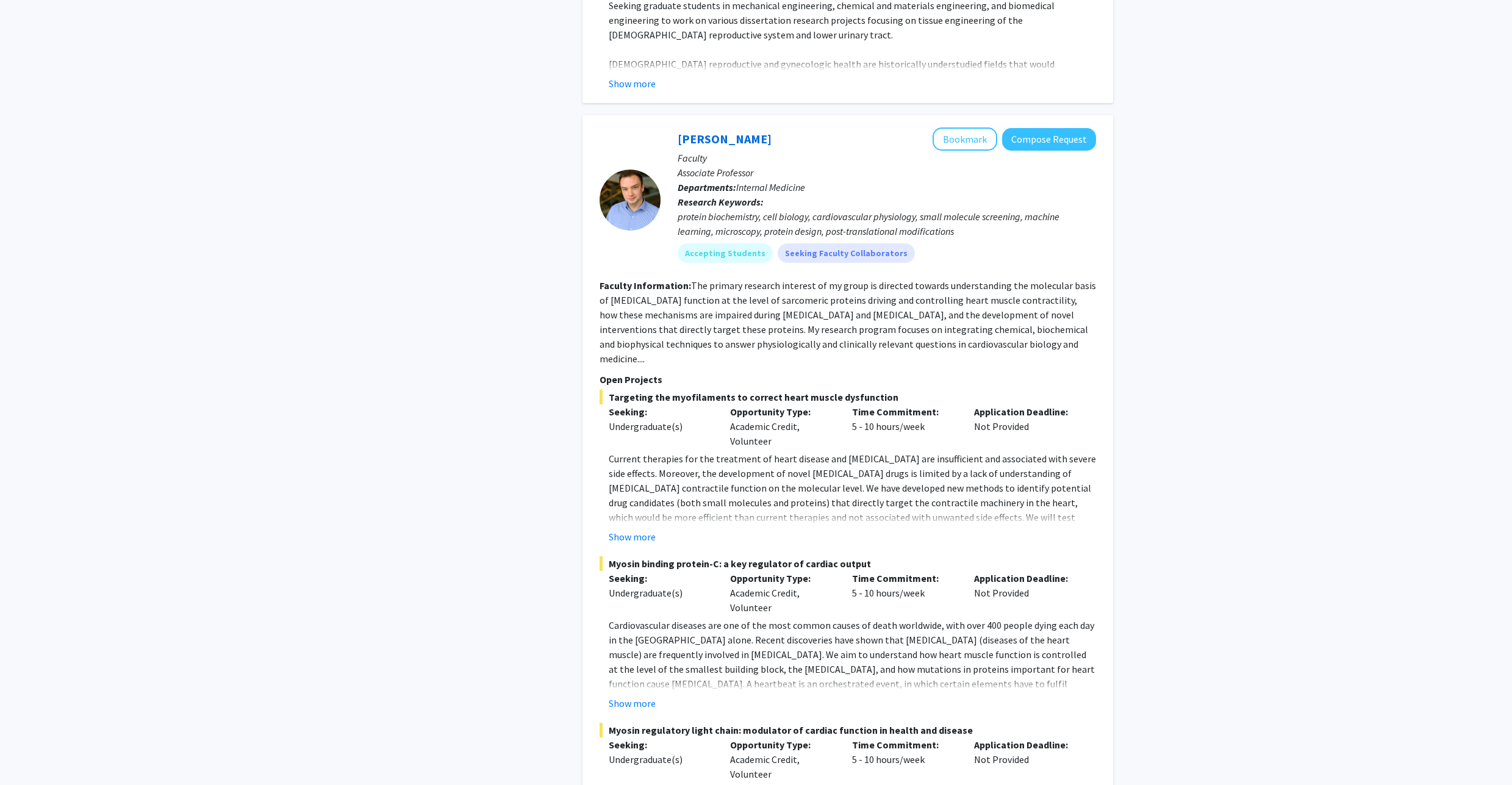
scroll to position [804, 0]
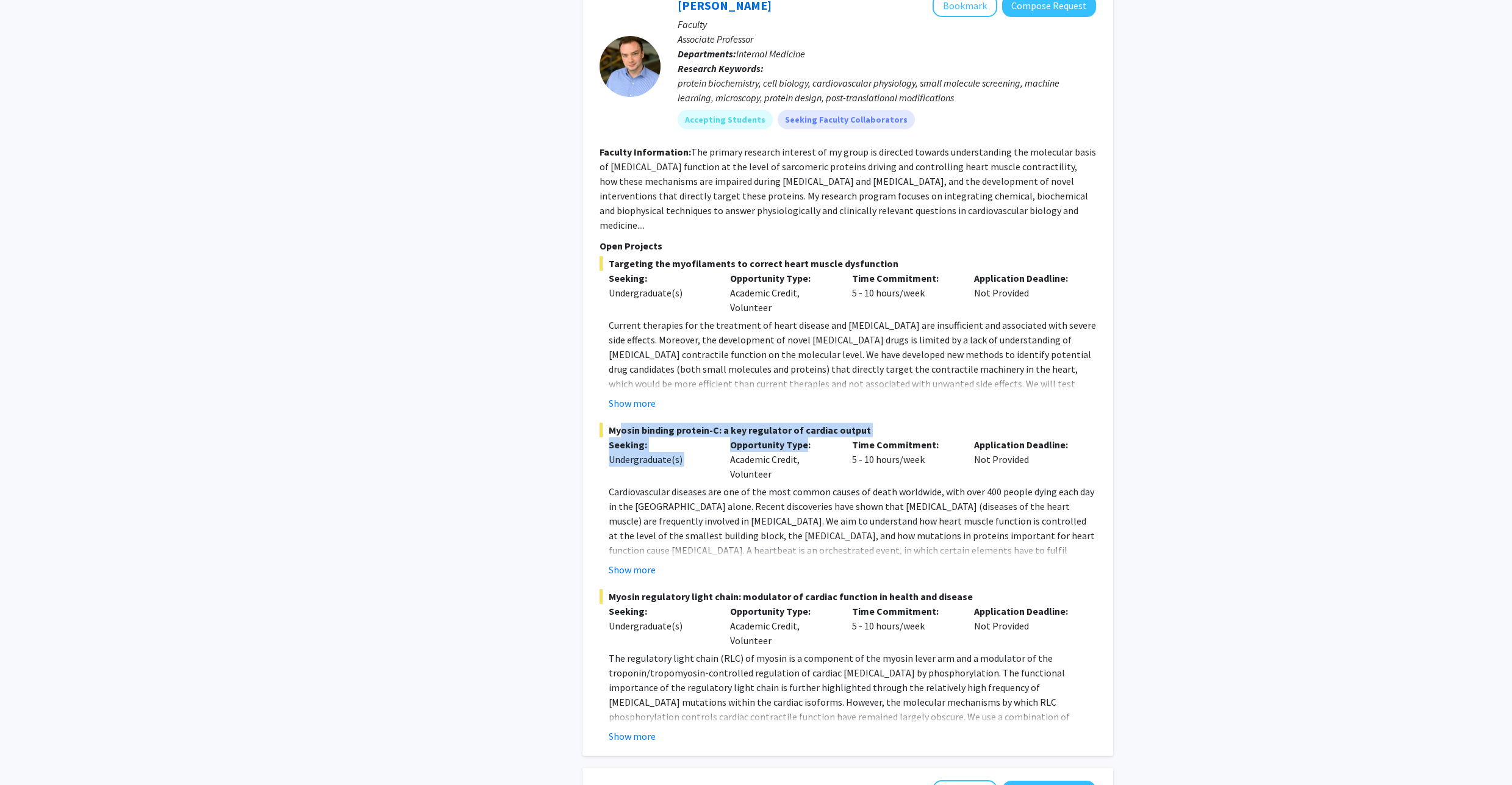
drag, startPoint x: 612, startPoint y: 388, endPoint x: 806, endPoint y: 401, distance: 194.4
click at [806, 423] on div "Myosin binding protein-C: a key regulator of cardiac output Seeking: Undergradu…" at bounding box center [848, 500] width 496 height 154
click at [806, 437] on p "Opportunity Type:" at bounding box center [782, 445] width 104 height 15
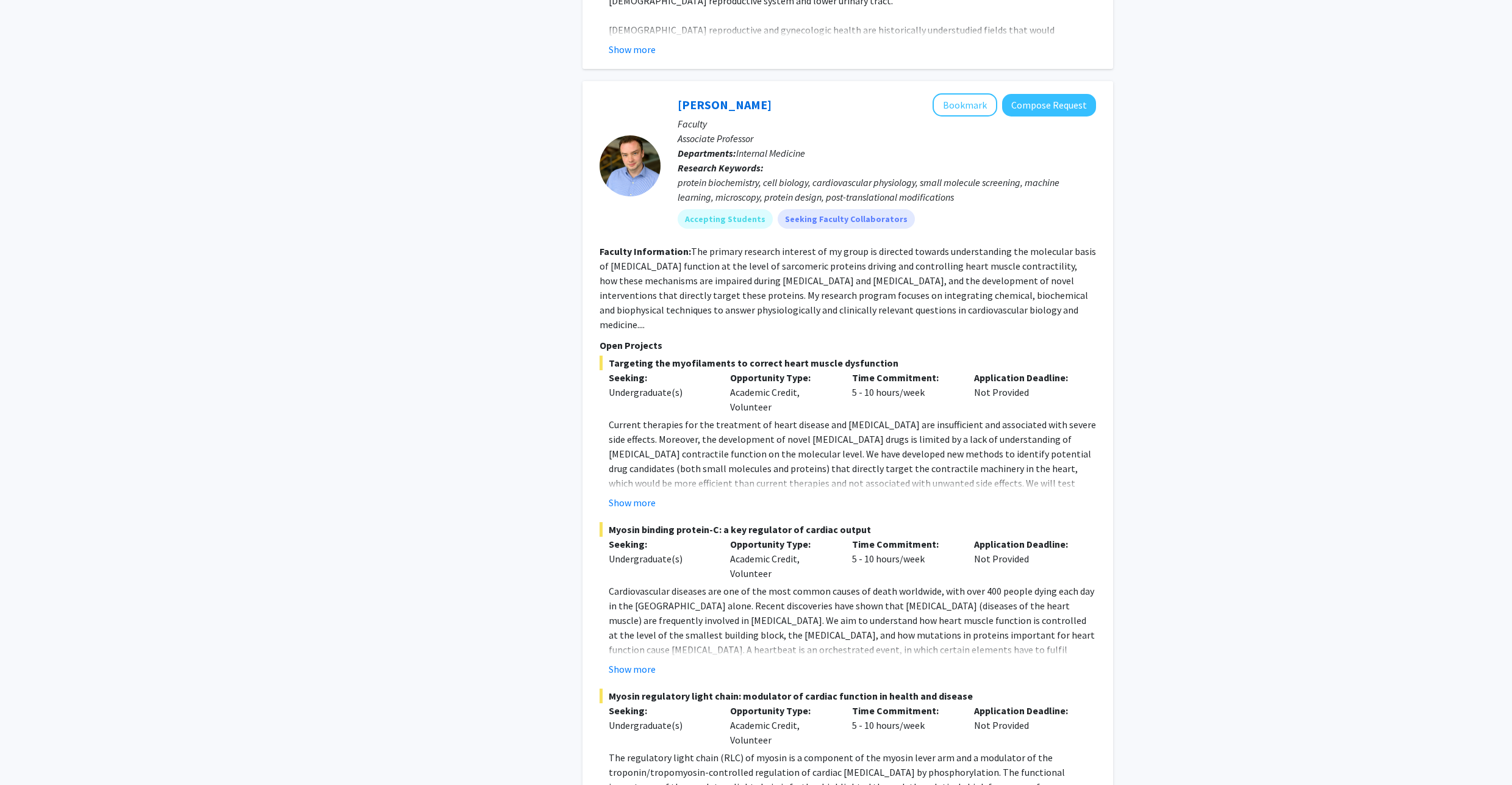
scroll to position [658, 0]
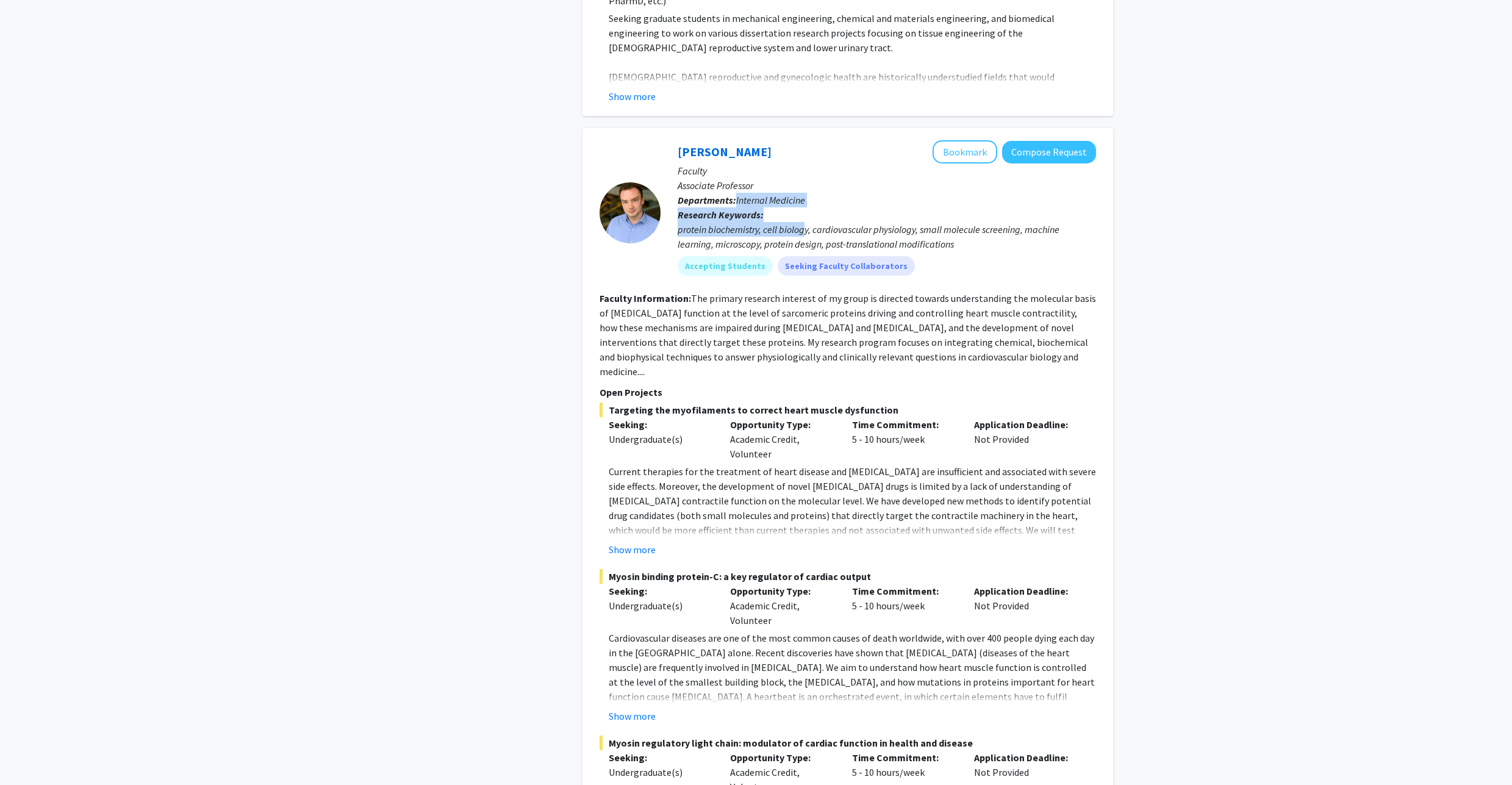
drag, startPoint x: 736, startPoint y: 176, endPoint x: 857, endPoint y: 190, distance: 121.8
click at [860, 189] on div "[PERSON_NAME] Bookmark Compose Request Faculty Associate Professor Departments:…" at bounding box center [878, 212] width 436 height 145
click at [856, 208] on p "Research Keywords: protein biochemistry, cell biology, cardiovascular physiolog…" at bounding box center [887, 229] width 418 height 44
drag, startPoint x: 769, startPoint y: 373, endPoint x: 936, endPoint y: 370, distance: 167.0
click at [919, 403] on div "Targeting the myofilaments to correct heart muscle dysfunction Seeking: Undergr…" at bounding box center [848, 480] width 496 height 154
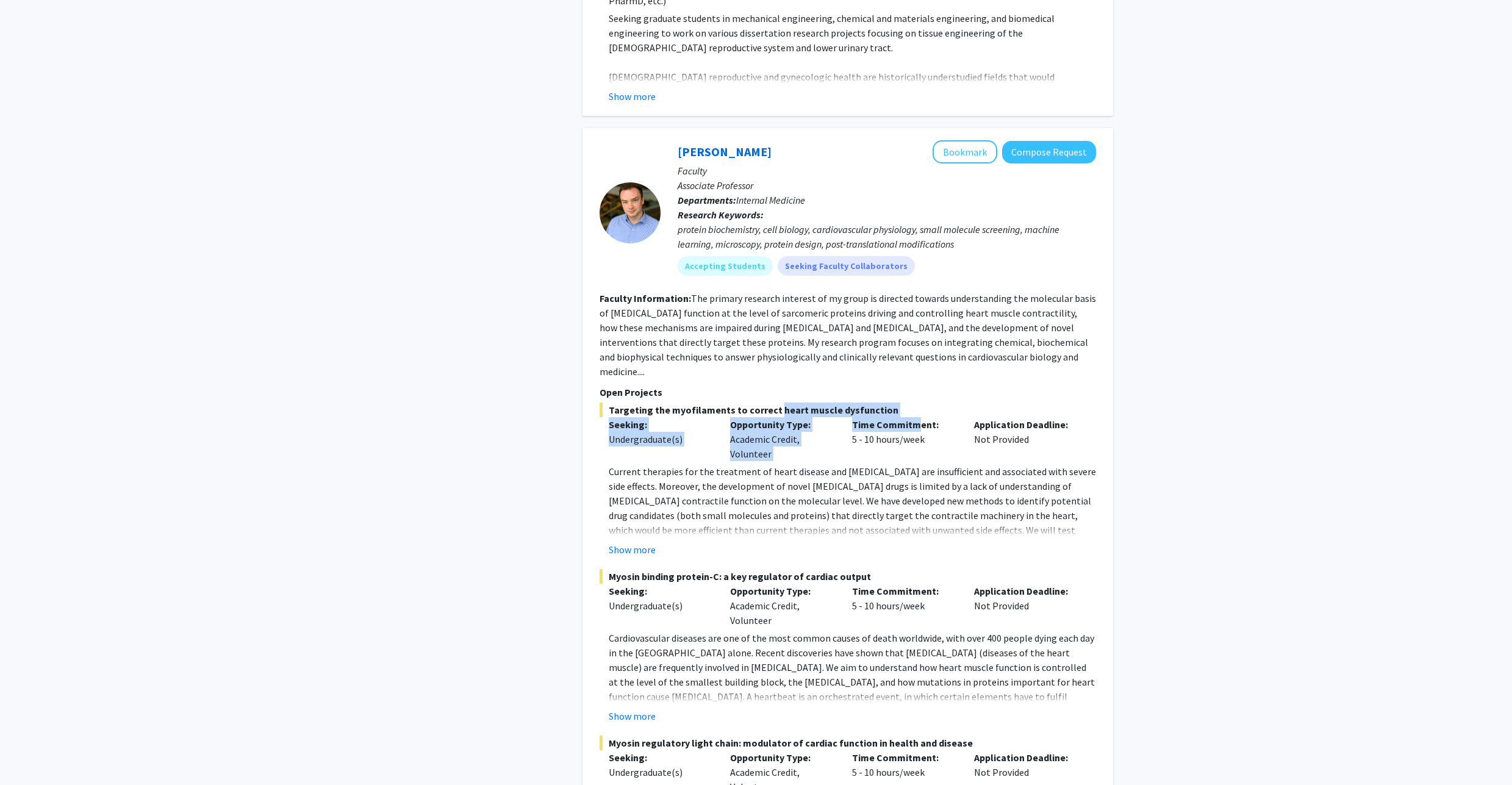
click at [831, 403] on span "Targeting the myofilaments to correct heart muscle dysfunction" at bounding box center [848, 410] width 496 height 15
click at [830, 403] on span "Targeting the myofilaments to correct heart muscle dysfunction" at bounding box center [848, 410] width 496 height 15
click at [829, 403] on span "Targeting the myofilaments to correct heart muscle dysfunction" at bounding box center [848, 410] width 496 height 15
click at [857, 417] on div "Time Commitment: 5 - 10 hours/week" at bounding box center [904, 439] width 122 height 44
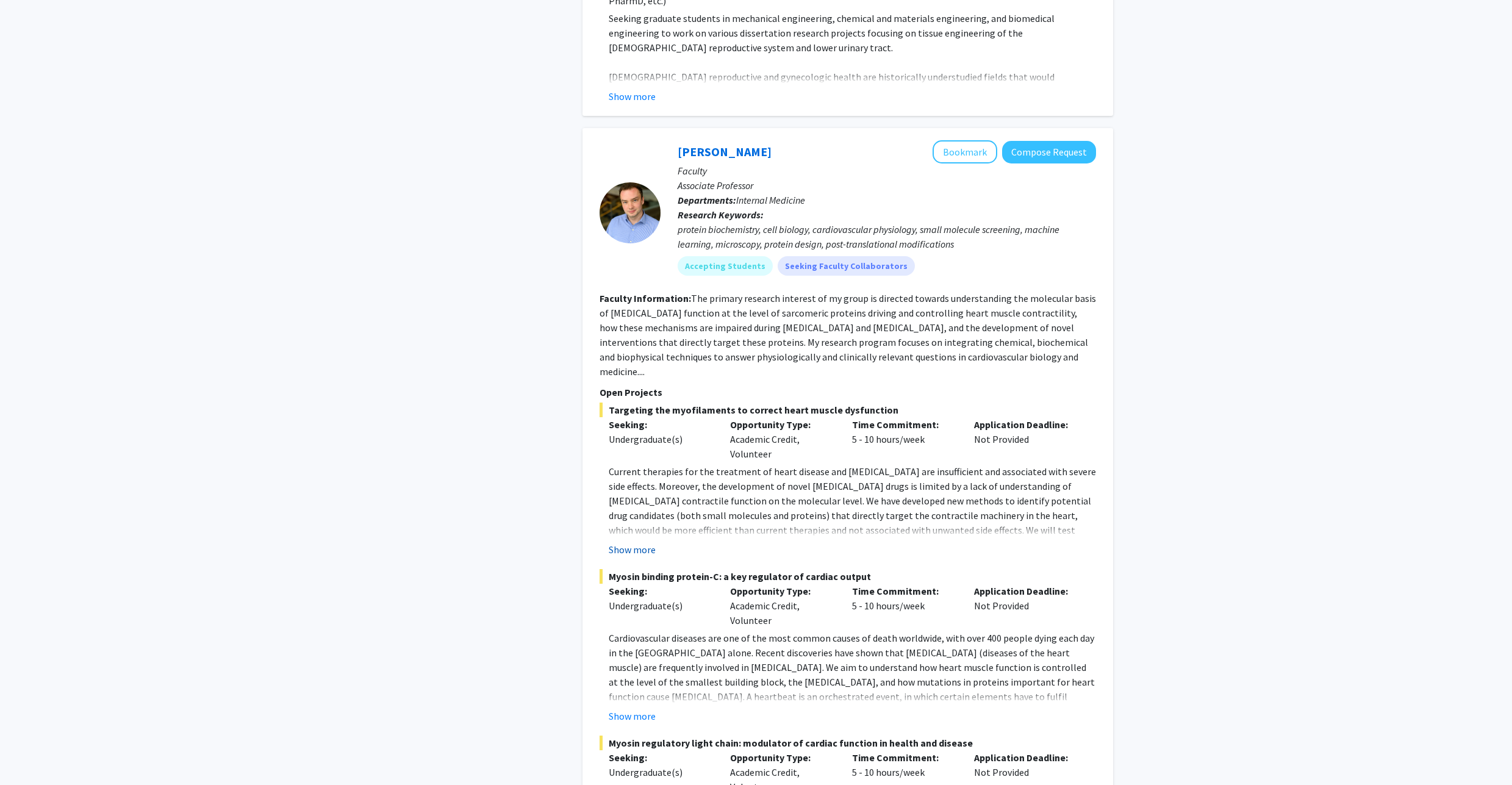
click at [643, 542] on button "Show more" at bounding box center [632, 550] width 47 height 15
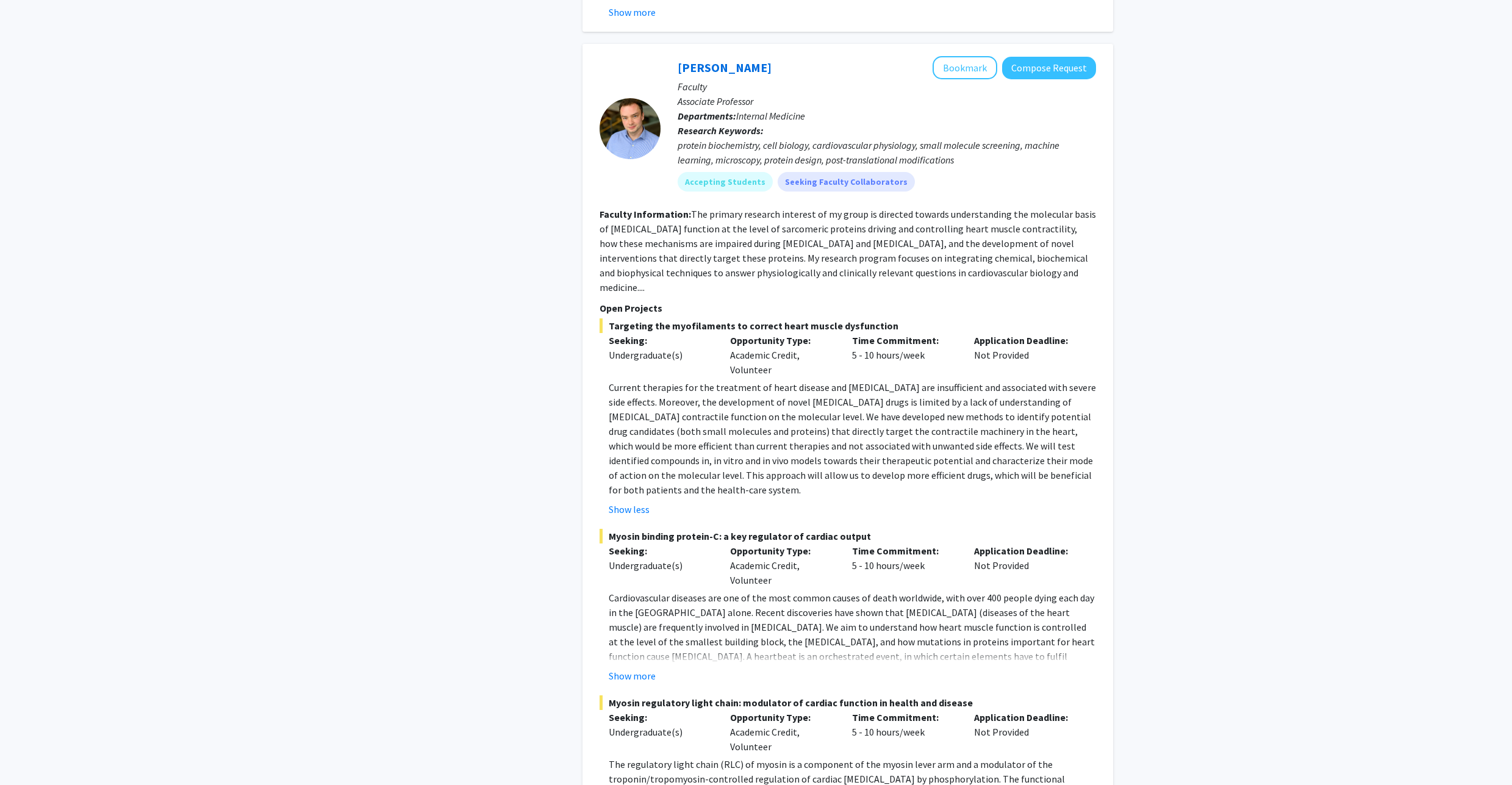
scroll to position [804, 0]
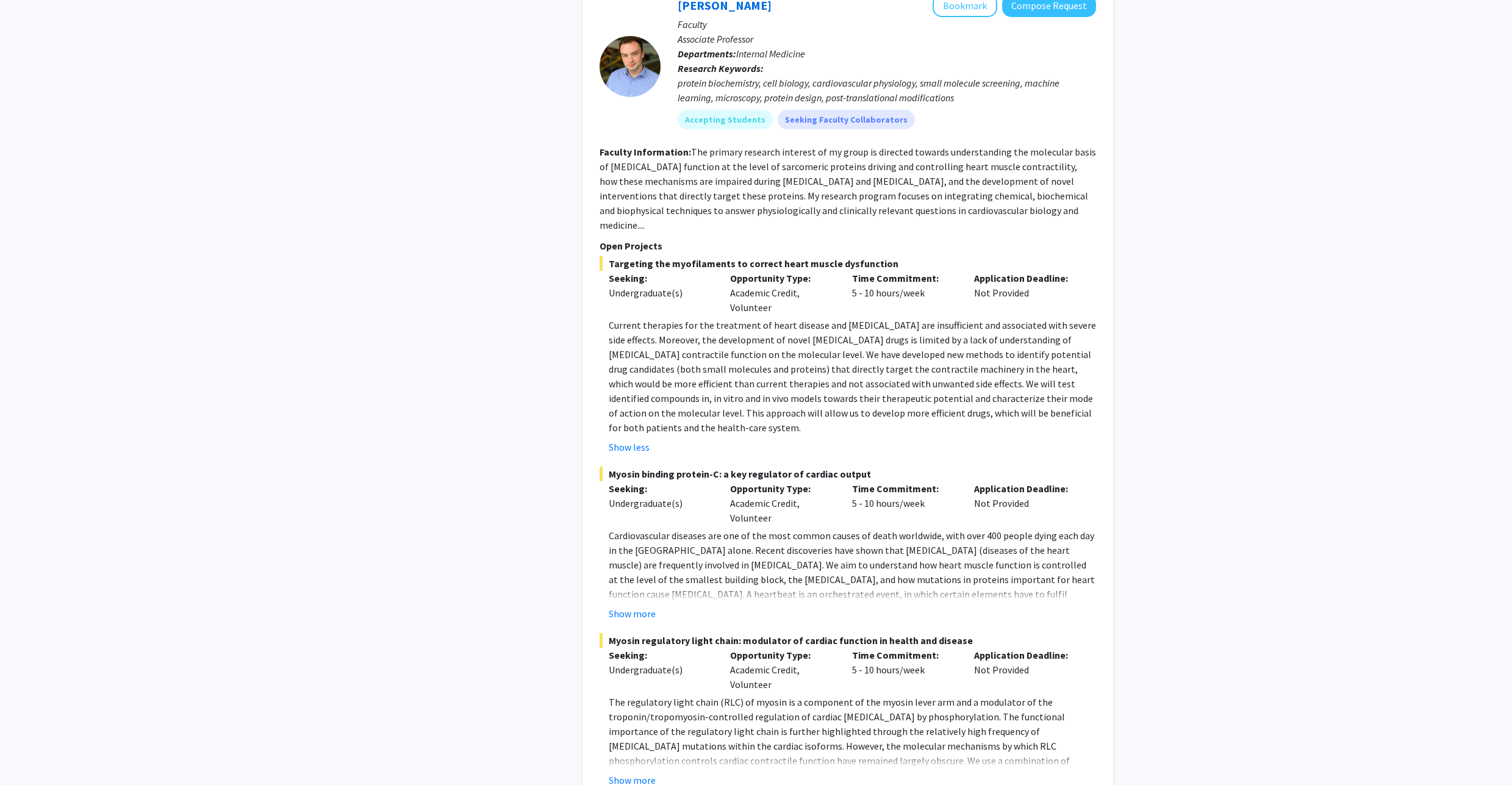
drag, startPoint x: 598, startPoint y: 331, endPoint x: 878, endPoint y: 331, distance: 280.0
click at [729, 347] on div "[PERSON_NAME] Bookmark Compose Request Faculty Associate Professor Departments:…" at bounding box center [848, 391] width 531 height 818
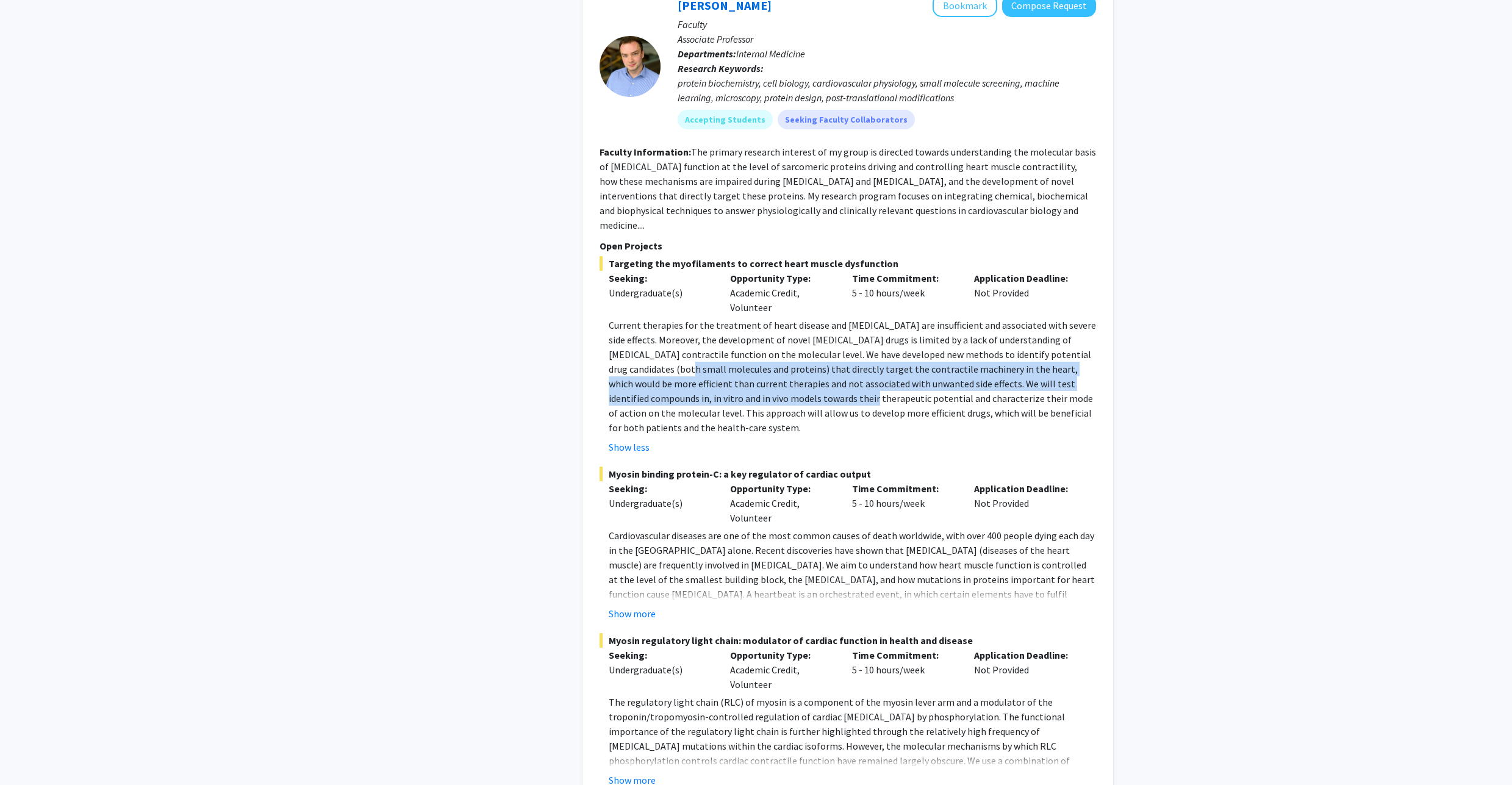
click at [866, 341] on span "Current therapies for the treatment of heart disease and [MEDICAL_DATA] are ins…" at bounding box center [853, 376] width 488 height 115
